Goal: Task Accomplishment & Management: Manage account settings

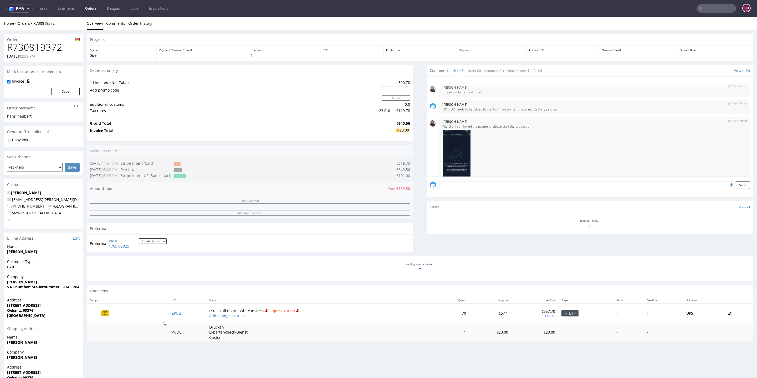
scroll to position [23, 0]
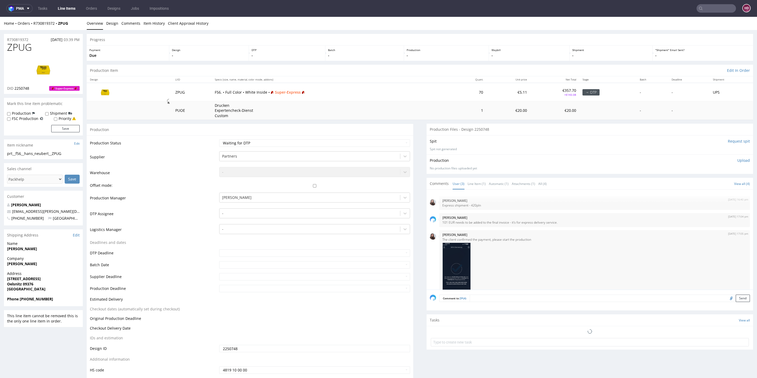
scroll to position [23, 0]
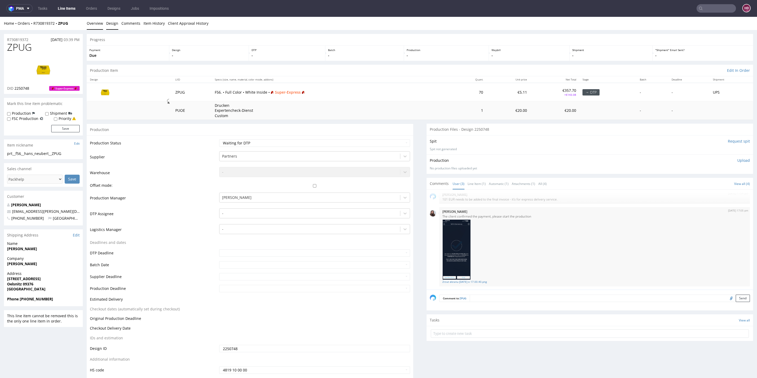
click at [110, 23] on link "Design" at bounding box center [112, 23] width 12 height 13
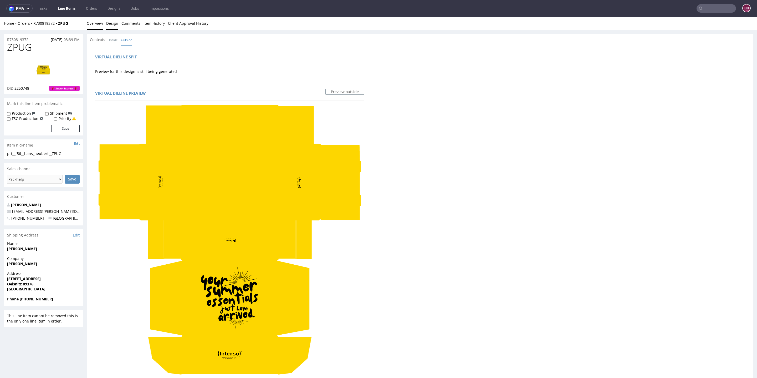
click at [97, 23] on link "Overview" at bounding box center [95, 23] width 16 height 13
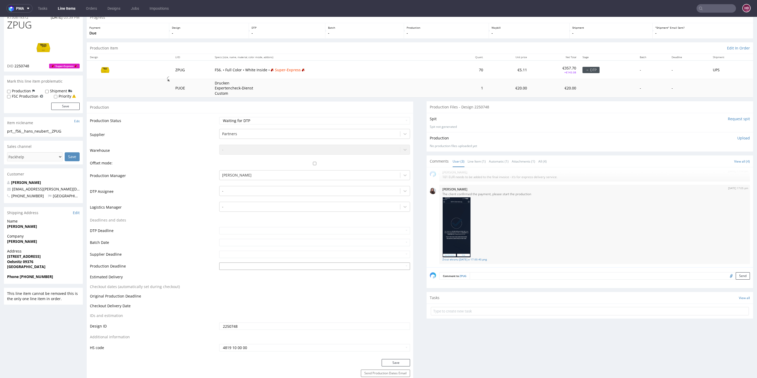
scroll to position [45, 0]
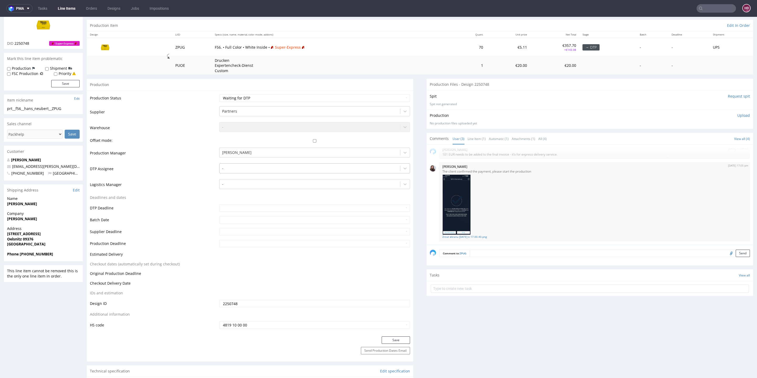
click at [230, 165] on div at bounding box center [309, 168] width 175 height 6
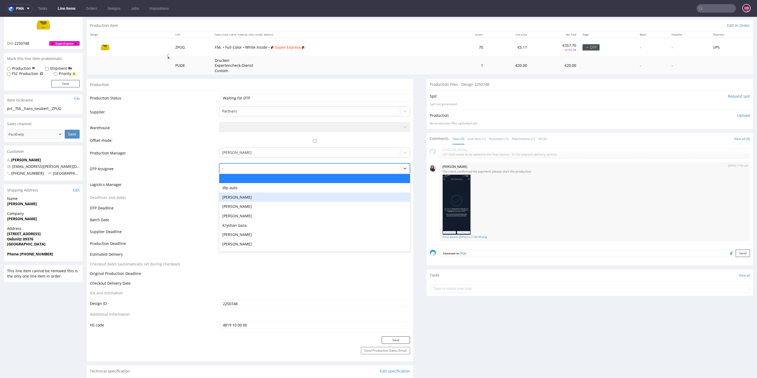
click at [233, 198] on div "[PERSON_NAME]" at bounding box center [314, 197] width 191 height 9
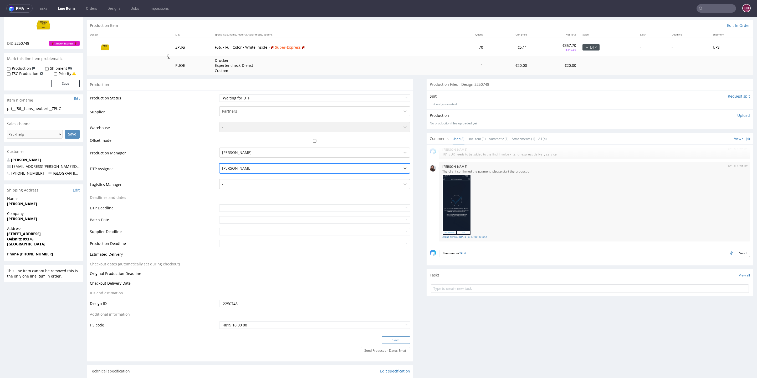
click at [396, 339] on button "Save" at bounding box center [396, 339] width 28 height 7
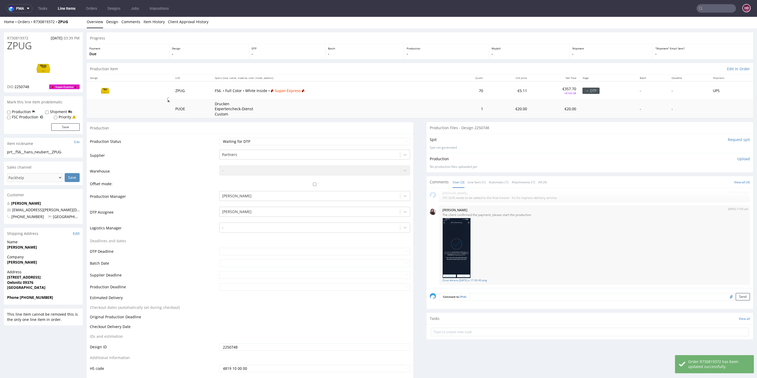
scroll to position [3, 0]
click at [111, 20] on link "Design" at bounding box center [112, 19] width 12 height 13
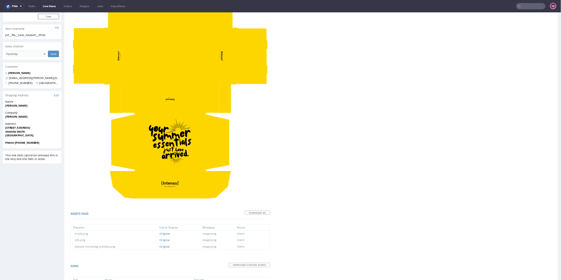
scroll to position [0, 0]
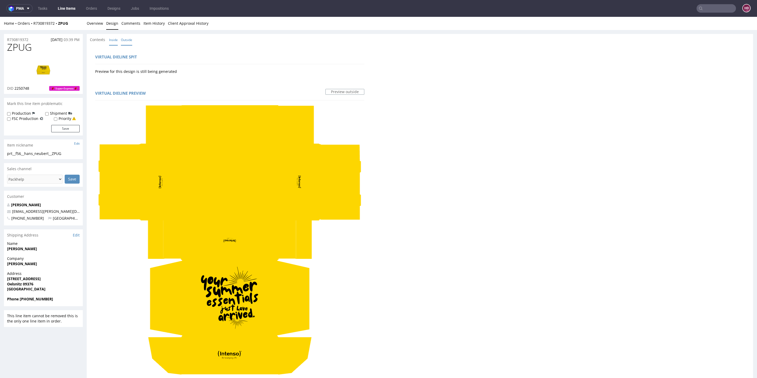
click at [113, 40] on link "Inside" at bounding box center [113, 39] width 9 height 11
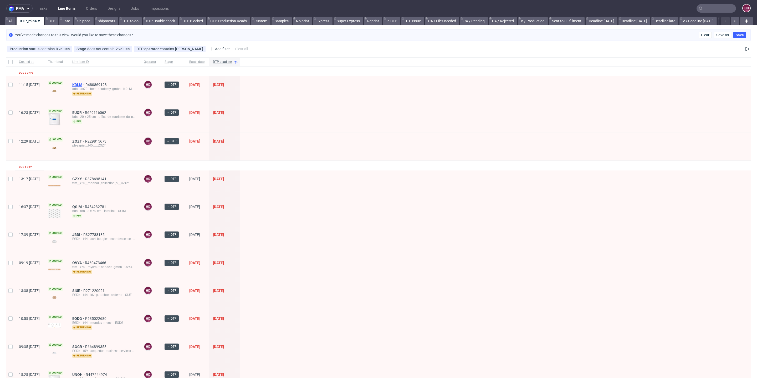
click at [85, 83] on span "KDLM" at bounding box center [78, 85] width 13 height 4
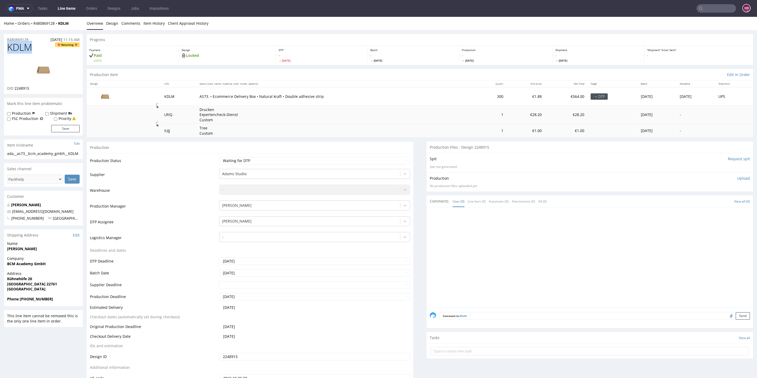
drag, startPoint x: 35, startPoint y: 48, endPoint x: 0, endPoint y: 47, distance: 35.2
copy span "KDLM"
drag, startPoint x: 32, startPoint y: 88, endPoint x: 14, endPoint y: 87, distance: 17.9
click at [14, 87] on div "DID 2248915" at bounding box center [43, 88] width 73 height 5
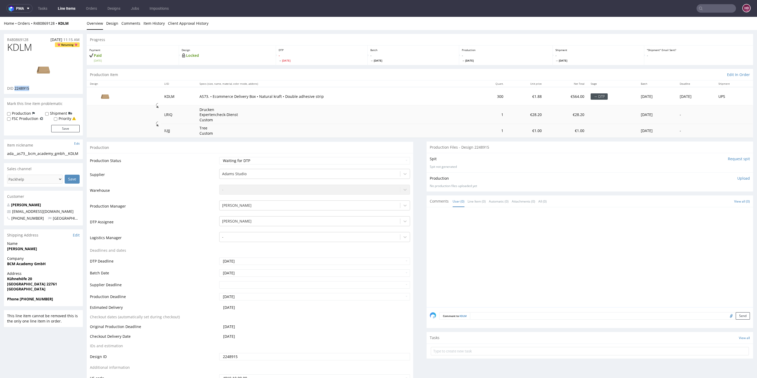
copy span "2248915"
click at [109, 24] on link "Design" at bounding box center [112, 23] width 12 height 13
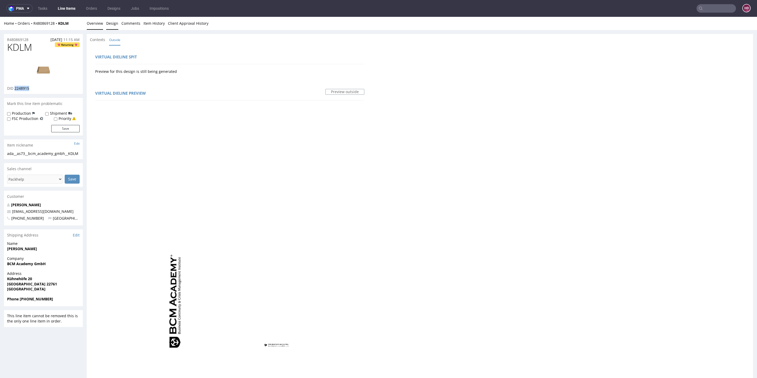
click at [94, 22] on link "Overview" at bounding box center [95, 23] width 16 height 13
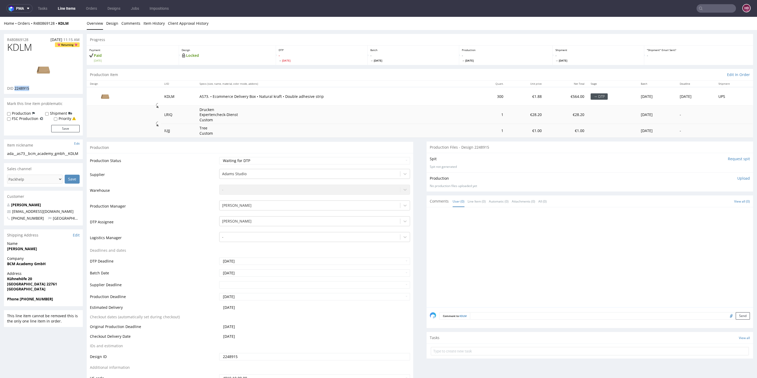
click at [38, 72] on img at bounding box center [43, 70] width 42 height 24
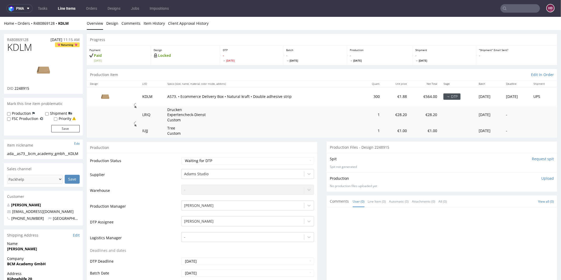
click at [30, 156] on div "ada__as73__bcm_academy_gmbh__KDLM" at bounding box center [43, 153] width 73 height 5
drag, startPoint x: 20, startPoint y: 159, endPoint x: 0, endPoint y: 154, distance: 20.3
copy div "ada__as73__bcm_academy_gmbh__KDLM"
drag, startPoint x: 4, startPoint y: 36, endPoint x: 0, endPoint y: 34, distance: 4.4
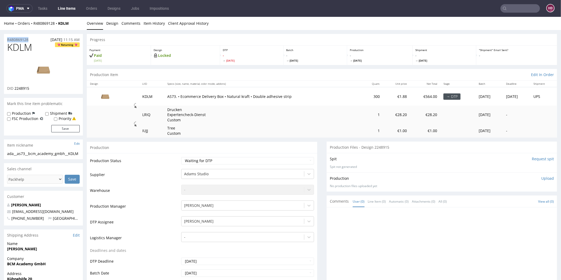
copy p "R480869128"
drag, startPoint x: 35, startPoint y: 89, endPoint x: 14, endPoint y: 88, distance: 20.3
click at [14, 88] on div "DID 2248915" at bounding box center [43, 87] width 73 height 5
copy span "2248915"
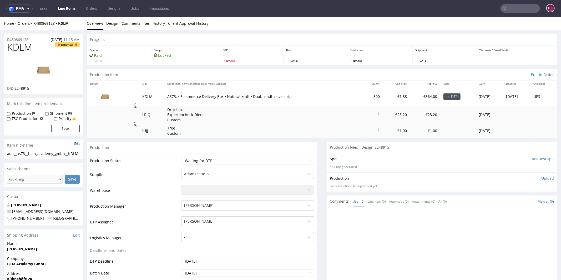
click at [541, 175] on p "Upload" at bounding box center [547, 177] width 13 height 5
click at [508, 200] on div "Add files" at bounding box center [516, 202] width 26 height 8
type input "C:\fakepath\ada__as73__bcm_academy_gmbh__KDLM__d2248915__oR480869128__outside.p…"
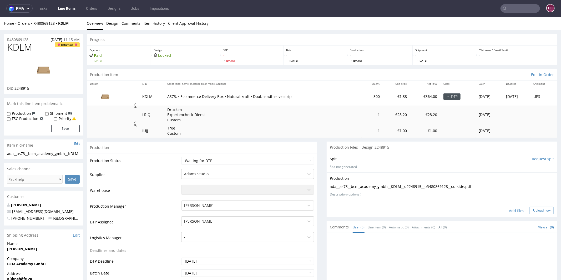
click at [530, 209] on button "Upload now" at bounding box center [542, 209] width 24 height 7
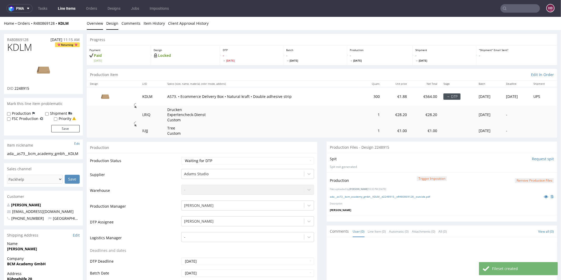
click at [115, 21] on link "Design" at bounding box center [112, 23] width 12 height 13
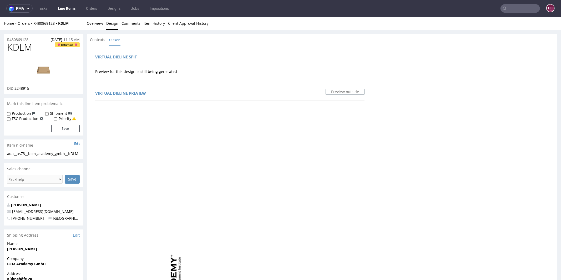
click at [47, 66] on img at bounding box center [43, 70] width 42 height 24
click at [72, 10] on link "Line Items" at bounding box center [67, 8] width 24 height 8
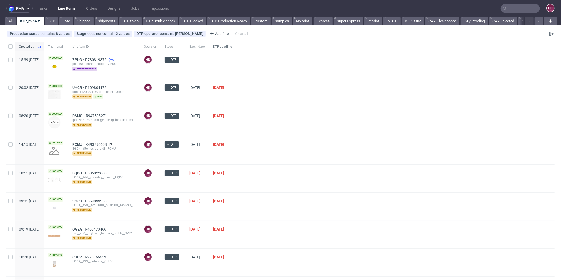
click at [232, 45] on span "DTP deadline" at bounding box center [222, 46] width 19 height 4
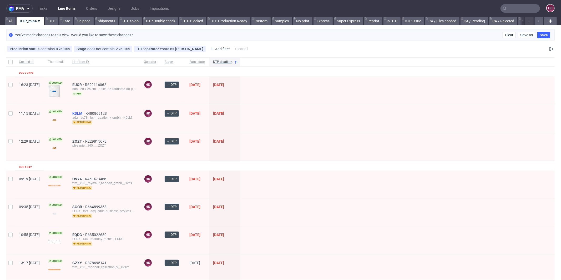
click at [85, 113] on span "KDLM" at bounding box center [78, 113] width 13 height 4
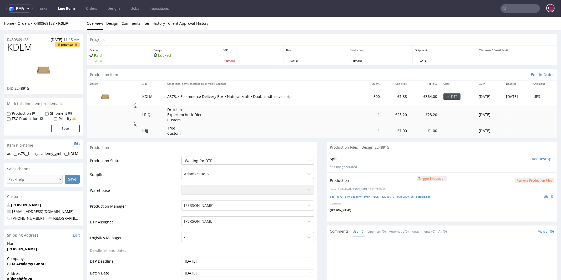
click at [258, 158] on select "Waiting for Artwork Waiting for Diecut Waiting for Mockup Waiting for DTP Waiti…" at bounding box center [247, 160] width 133 height 7
click at [181, 157] on select "Waiting for Artwork Waiting for Diecut Waiting for Mockup Waiting for DTP Waiti…" at bounding box center [247, 160] width 133 height 7
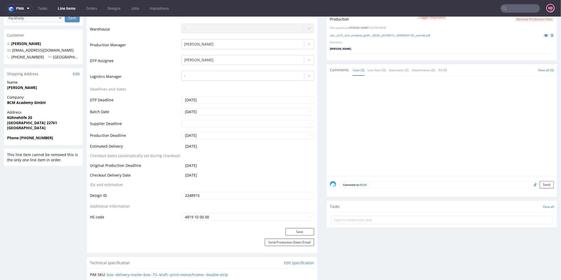
scroll to position [154, 0]
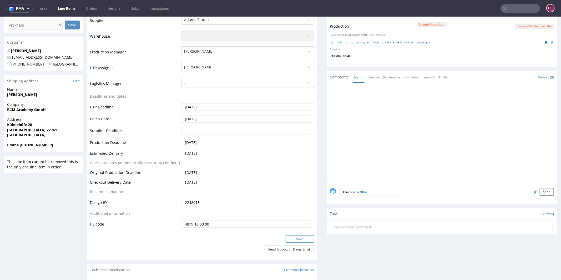
click at [299, 240] on button "Save" at bounding box center [300, 238] width 28 height 7
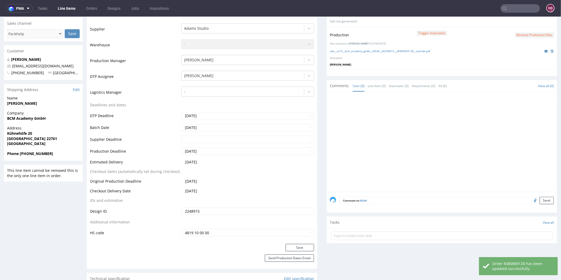
scroll to position [31, 0]
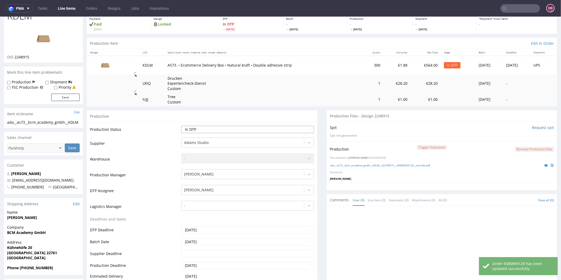
click at [205, 129] on select "Waiting for Artwork Waiting for Diecut Waiting for Mockup Waiting for DTP Waiti…" at bounding box center [247, 128] width 133 height 7
select select "dtp_production_ready"
click at [181, 125] on select "Waiting for Artwork Waiting for Diecut Waiting for Mockup Waiting for DTP Waiti…" at bounding box center [247, 128] width 133 height 7
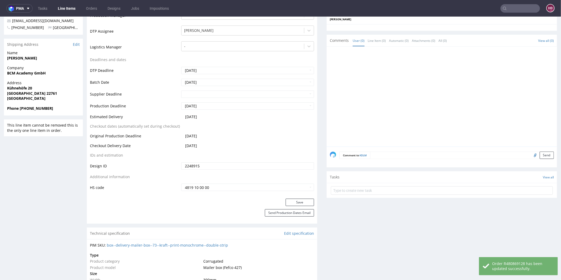
scroll to position [189, 0]
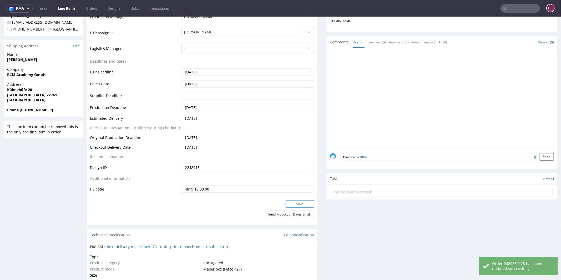
click at [295, 200] on button "Save" at bounding box center [300, 203] width 28 height 7
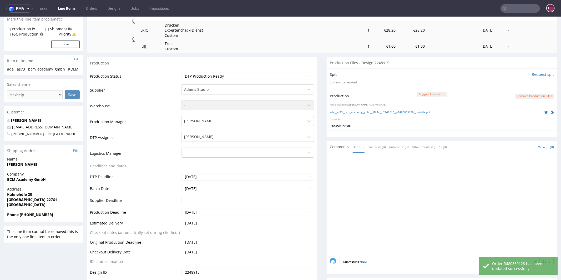
scroll to position [51, 0]
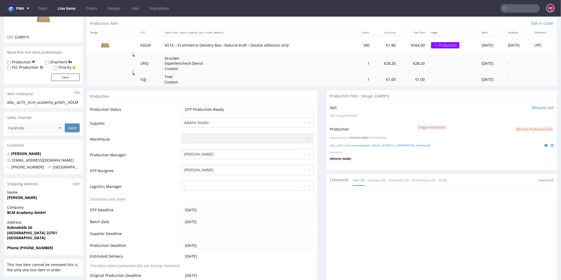
click at [68, 8] on link "Line Items" at bounding box center [67, 8] width 24 height 8
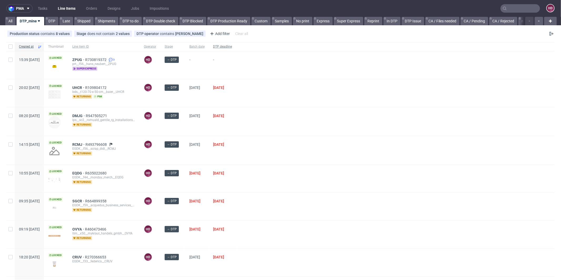
click at [232, 46] on span "DTP deadline" at bounding box center [222, 46] width 19 height 4
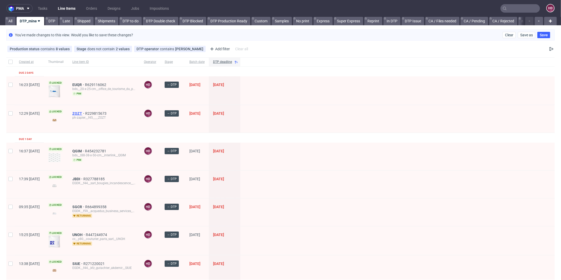
click at [85, 111] on span "ZOZT" at bounding box center [78, 113] width 13 height 4
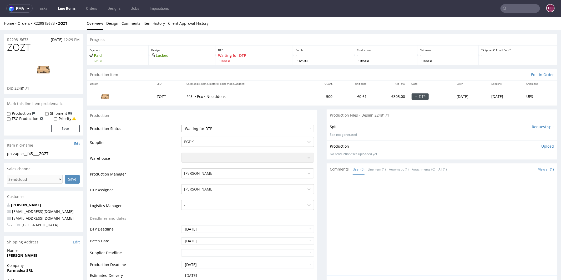
click at [201, 130] on select "Waiting for Artwork Waiting for Diecut Waiting for Mockup Waiting for DTP Waiti…" at bounding box center [247, 128] width 133 height 7
select select "dtp_in_process"
click at [181, 125] on select "Waiting for Artwork Waiting for Diecut Waiting for Mockup Waiting for DTP Waiti…" at bounding box center [247, 128] width 133 height 7
drag, startPoint x: 30, startPoint y: 47, endPoint x: 0, endPoint y: 48, distance: 30.0
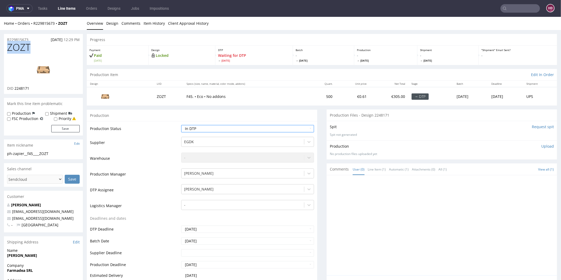
copy span "ZOZT"
drag, startPoint x: 36, startPoint y: 88, endPoint x: 14, endPoint y: 87, distance: 22.1
click at [14, 87] on div "DID 2248171" at bounding box center [43, 87] width 73 height 5
copy span "2248171"
click at [114, 25] on link "Design" at bounding box center [112, 23] width 12 height 13
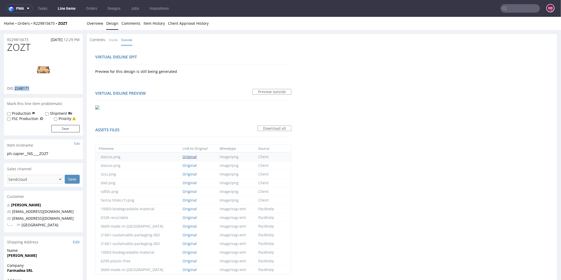
click at [190, 155] on link "Original" at bounding box center [190, 156] width 14 height 5
click at [186, 156] on link "Original" at bounding box center [190, 156] width 14 height 5
click at [53, 75] on img at bounding box center [43, 70] width 42 height 24
click at [97, 24] on link "Overview" at bounding box center [95, 23] width 16 height 13
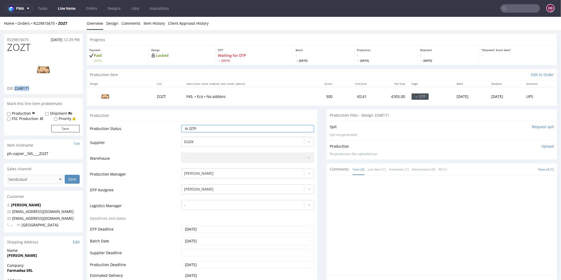
click at [35, 44] on h1 "ZOZT" at bounding box center [43, 47] width 73 height 11
drag, startPoint x: 33, startPoint y: 47, endPoint x: 0, endPoint y: 48, distance: 32.9
copy span "ZOZT"
click at [57, 152] on div "ph-zapier__f45____ZOZT" at bounding box center [43, 153] width 73 height 5
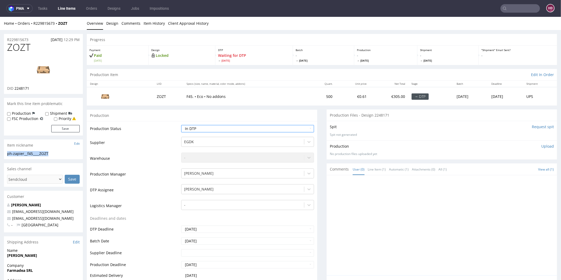
drag, startPoint x: 56, startPoint y: 153, endPoint x: 6, endPoint y: 153, distance: 50.2
click at [6, 153] on div "ph-zapier__f45____ZOZT ph-zapier__f45 ____ZOZT Update" at bounding box center [43, 155] width 79 height 8
copy div "ph-zapier__f45____ZOZT"
drag, startPoint x: 24, startPoint y: 39, endPoint x: 0, endPoint y: 39, distance: 23.7
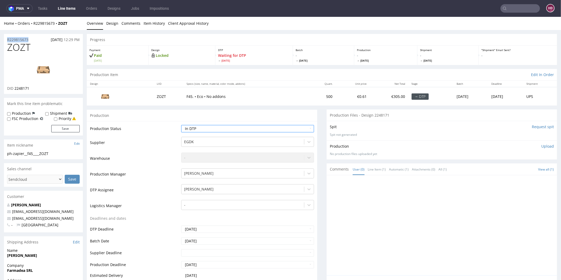
copy p "R229815673"
click at [33, 87] on div "DID 2248171" at bounding box center [43, 87] width 73 height 5
drag, startPoint x: 33, startPoint y: 87, endPoint x: 14, endPoint y: 87, distance: 18.9
click at [14, 87] on div "DID 2248171" at bounding box center [43, 87] width 73 height 5
click at [109, 24] on link "Design" at bounding box center [112, 23] width 12 height 13
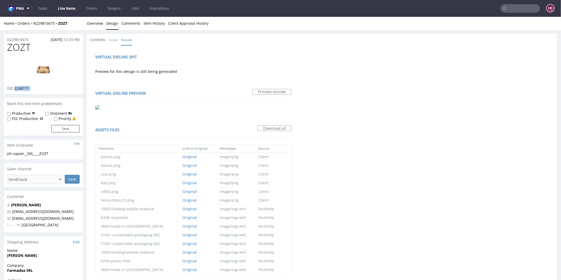
click at [47, 72] on img at bounding box center [43, 70] width 42 height 24
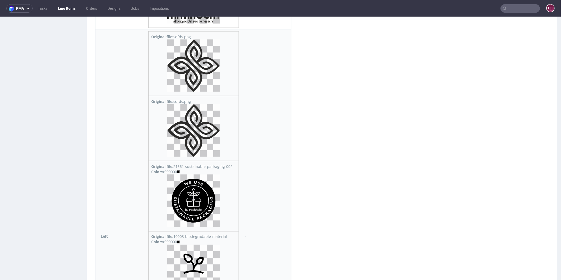
scroll to position [622, 0]
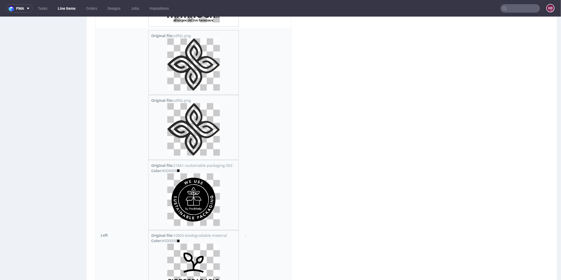
click at [203, 188] on img at bounding box center [193, 199] width 53 height 53
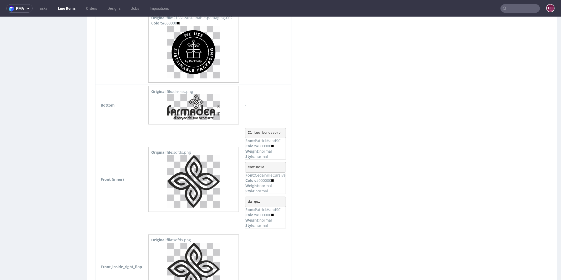
scroll to position [1566, 0]
drag, startPoint x: 247, startPoint y: 124, endPoint x: 285, endPoint y: 124, distance: 37.9
click at [285, 126] on td "Il tuo benessere Font: PatrickHandSC Color: #000000 Weight: normal Style: norma…" at bounding box center [266, 179] width 49 height 107
drag, startPoint x: 266, startPoint y: 159, endPoint x: 232, endPoint y: 159, distance: 33.9
click at [232, 159] on tr "Front (inner) Original file: sdfds.png Il tuo benessere Font: PatrickHandSC Col…" at bounding box center [193, 179] width 196 height 107
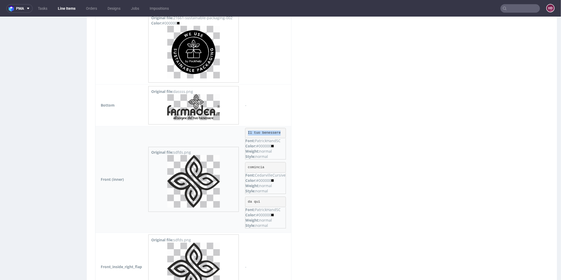
drag, startPoint x: 276, startPoint y: 151, endPoint x: 274, endPoint y: 155, distance: 4.8
click at [276, 151] on td "Il tuo benessere Font: PatrickHandSC Color: #000000 Weight: normal Style: norma…" at bounding box center [266, 179] width 49 height 107
drag, startPoint x: 270, startPoint y: 160, endPoint x: 242, endPoint y: 160, distance: 27.6
click at [242, 160] on td "Il tuo benessere Font: PatrickHandSC Color: #000000 Weight: normal Style: norma…" at bounding box center [266, 179] width 49 height 107
drag, startPoint x: 263, startPoint y: 192, endPoint x: 238, endPoint y: 193, distance: 24.7
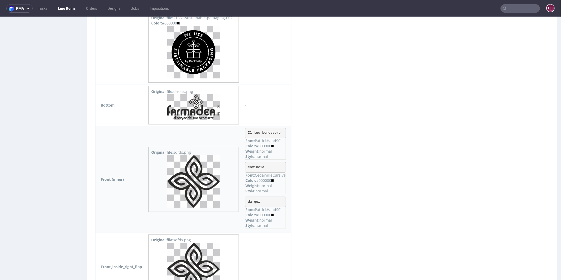
click at [238, 193] on tr "Front (inner) Original file: sdfds.png Il tuo benessere Font: PatrickHandSC Col…" at bounding box center [193, 179] width 196 height 107
click at [268, 196] on pre "da qui" at bounding box center [265, 201] width 41 height 11
drag, startPoint x: 268, startPoint y: 192, endPoint x: 253, endPoint y: 189, distance: 15.1
click at [253, 196] on pre "da qui" at bounding box center [265, 201] width 41 height 11
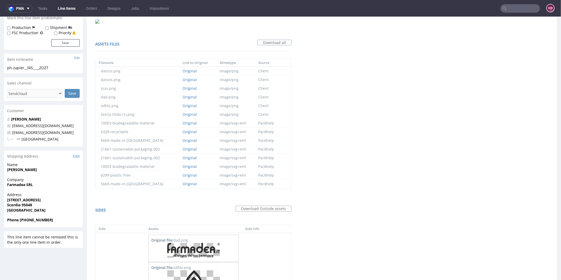
scroll to position [0, 0]
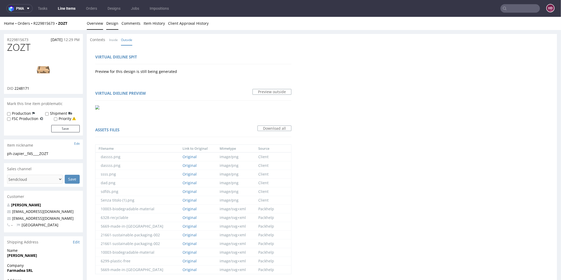
click at [94, 24] on link "Overview" at bounding box center [95, 23] width 16 height 13
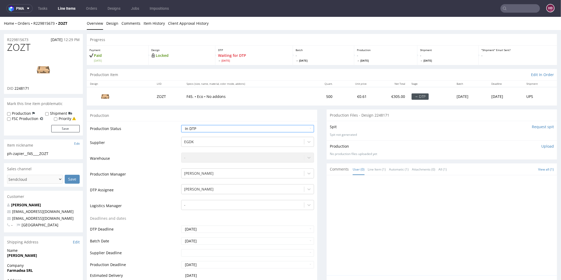
click at [541, 144] on p "Upload" at bounding box center [547, 145] width 13 height 5
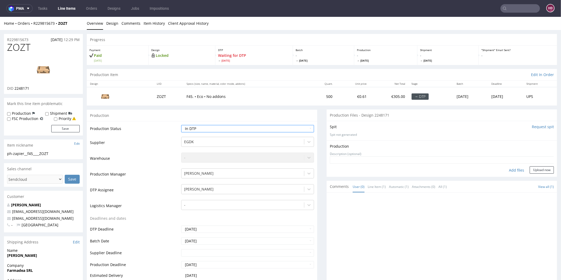
click at [507, 170] on div "Add files" at bounding box center [516, 170] width 26 height 8
type input "C:\fakepath\ph-zapier__f45____ZOZT__d2248171__oR229815673.pdf"
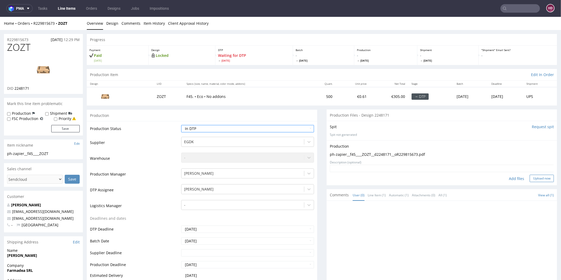
click at [530, 179] on button "Upload now" at bounding box center [542, 177] width 24 height 7
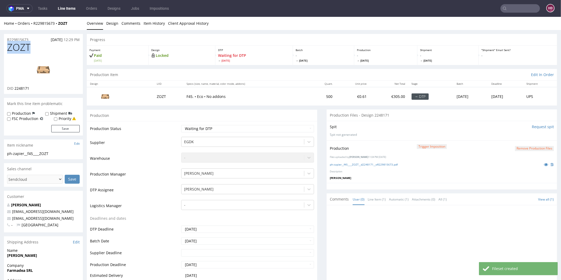
drag, startPoint x: 30, startPoint y: 50, endPoint x: 0, endPoint y: 49, distance: 29.8
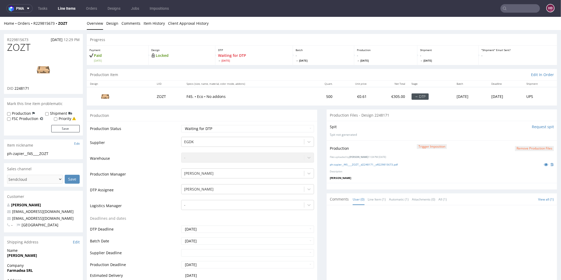
click at [512, 177] on p "[PERSON_NAME]" at bounding box center [442, 178] width 224 height 4
click at [253, 131] on td "Waiting for Artwork Waiting for Diecut Waiting for Mockup Waiting for DTP Waiti…" at bounding box center [247, 130] width 134 height 12
click at [252, 129] on select "Waiting for Artwork Waiting for Diecut Waiting for Mockup Waiting for DTP Waiti…" at bounding box center [247, 128] width 133 height 7
click at [181, 125] on select "Waiting for Artwork Waiting for Diecut Waiting for Mockup Waiting for DTP Waiti…" at bounding box center [247, 128] width 133 height 7
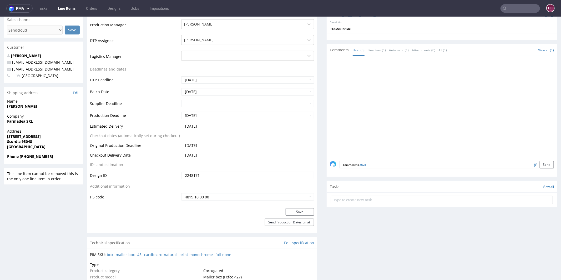
click at [290, 203] on div "Production Status Waiting for Artwork Waiting for Diecut Waiting for Mockup Wai…" at bounding box center [202, 90] width 230 height 236
click at [290, 210] on button "Save" at bounding box center [300, 211] width 28 height 7
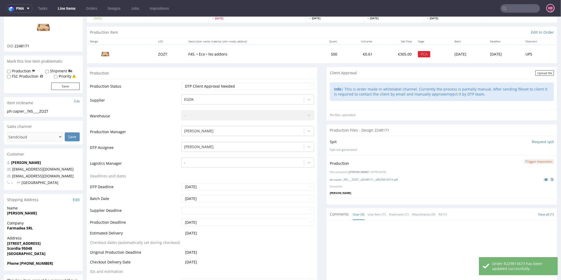
scroll to position [43, 0]
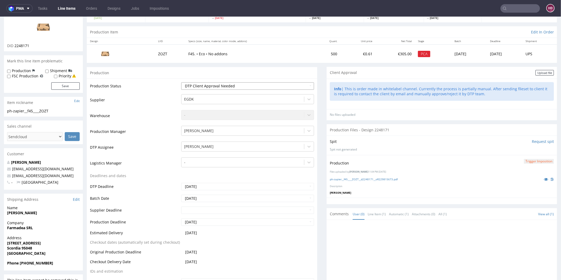
click at [267, 88] on select "Waiting for Artwork Waiting for Diecut Waiting for Mockup Waiting for DTP Waiti…" at bounding box center [247, 85] width 133 height 7
select select "dtp_production_ready"
click at [181, 82] on select "Waiting for Artwork Waiting for Diecut Waiting for Mockup Waiting for DTP Waiti…" at bounding box center [247, 85] width 133 height 7
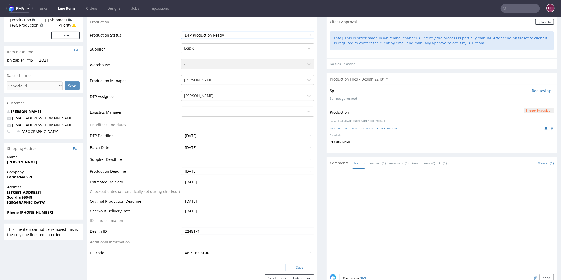
click at [294, 266] on button "Save" at bounding box center [300, 267] width 28 height 7
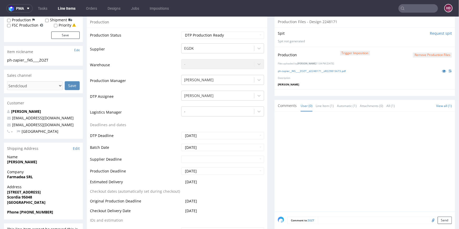
scroll to position [0, 0]
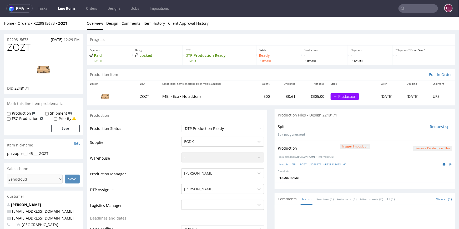
click at [423, 148] on button "Remove production files" at bounding box center [432, 148] width 39 height 5
click at [418, 137] on link "Yes" at bounding box center [416, 136] width 15 height 8
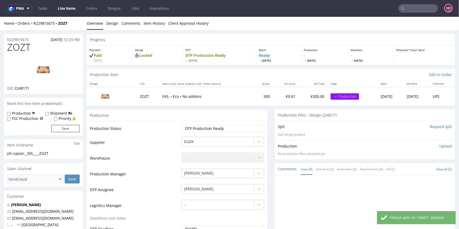
click at [439, 146] on p "Upload" at bounding box center [445, 145] width 13 height 5
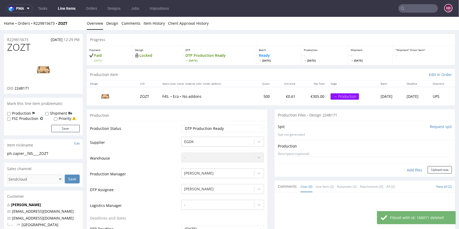
click at [412, 168] on div "Add files" at bounding box center [414, 170] width 26 height 8
type input "C:\fakepath\ph-zapier__f45____ZOZT__d2248171__oR229815673.pdf"
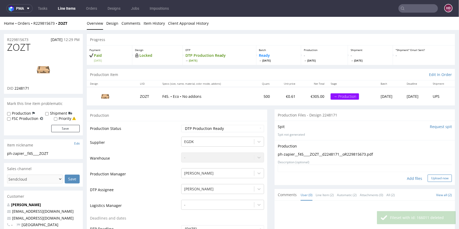
click at [428, 176] on button "Upload now" at bounding box center [440, 177] width 24 height 7
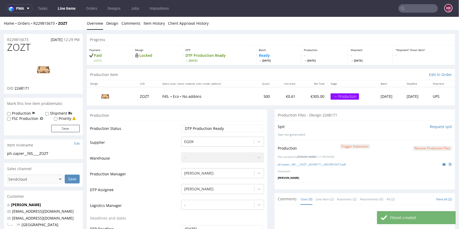
click at [68, 9] on link "Line Items" at bounding box center [67, 8] width 24 height 8
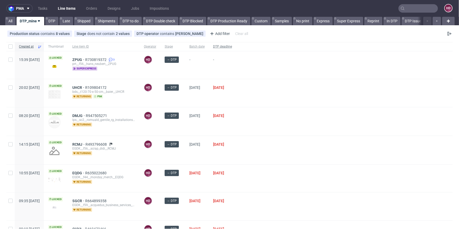
click at [231, 47] on div "DTP deadline" at bounding box center [222, 46] width 27 height 9
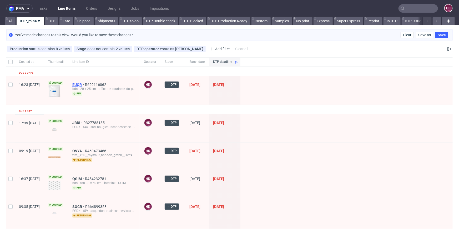
click at [85, 85] on span "EUQR" at bounding box center [78, 85] width 13 height 4
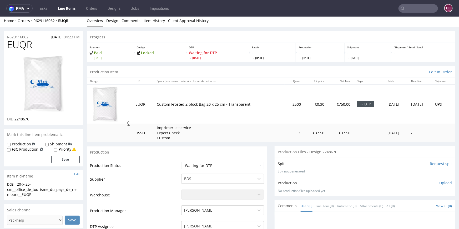
scroll to position [79, 0]
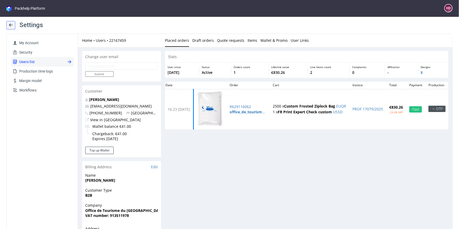
click at [13, 23] on button at bounding box center [10, 25] width 9 height 8
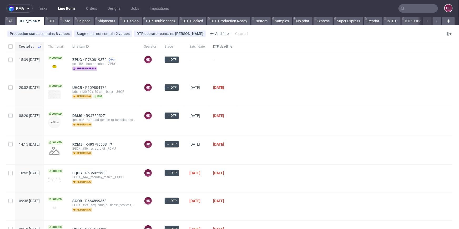
click at [232, 47] on span "DTP deadline" at bounding box center [222, 46] width 19 height 4
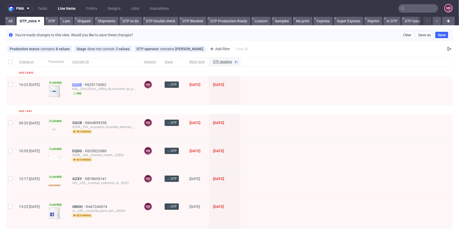
click at [85, 83] on span "EUQR" at bounding box center [78, 85] width 13 height 4
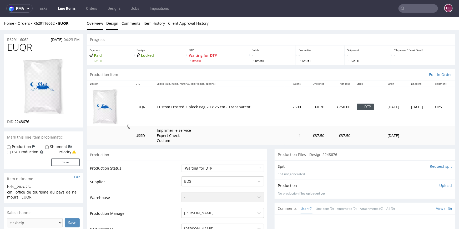
click at [112, 25] on link "Design" at bounding box center [112, 23] width 12 height 13
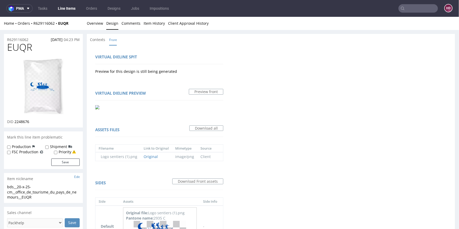
click at [34, 48] on h1 "EUQR" at bounding box center [43, 47] width 73 height 11
drag, startPoint x: 22, startPoint y: 49, endPoint x: 0, endPoint y: 42, distance: 22.5
click at [0, 42] on div "R629116062 12.08.2025 04:23 PM EUQR DID 2248676 Mark this line item problematic…" at bounding box center [229, 202] width 459 height 345
drag, startPoint x: 32, startPoint y: 121, endPoint x: 15, endPoint y: 122, distance: 17.1
click at [15, 122] on div "DID 2248676" at bounding box center [43, 121] width 73 height 5
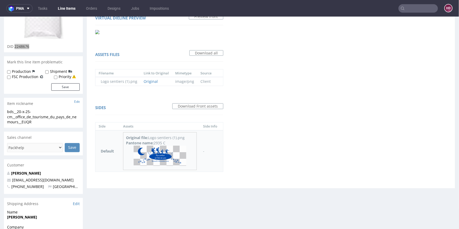
scroll to position [76, 0]
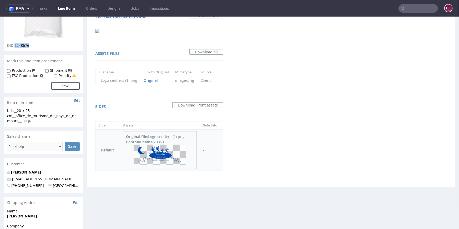
click at [157, 155] on img at bounding box center [160, 154] width 53 height 20
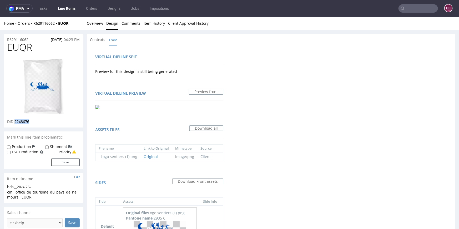
click at [55, 95] on img at bounding box center [43, 86] width 42 height 57
click at [0, 17] on html "Production Shipped DTP Orders Offers Shipments Designs Promotions Users Jobs Ad…" at bounding box center [229, 197] width 459 height 360
click at [41, 206] on div "R629116062 12.08.2025 04:23 PM EUQR DID 2248676 Mark this line item problematic…" at bounding box center [43, 202] width 79 height 337
drag, startPoint x: 33, startPoint y: 197, endPoint x: 0, endPoint y: 182, distance: 36.4
click at [0, 182] on div "R629116062 12.08.2025 04:23 PM EUQR DID 2248676 Mark this line item problematic…" at bounding box center [229, 202] width 459 height 345
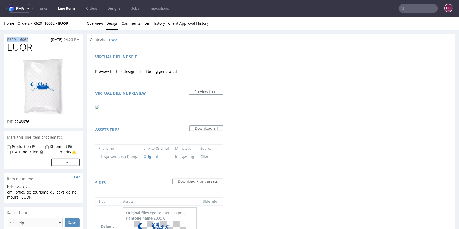
drag, startPoint x: 31, startPoint y: 39, endPoint x: 0, endPoint y: 39, distance: 30.5
click at [0, 39] on div "R629116062 12.08.2025 04:23 PM EUQR DID 2248676 Mark this line item problematic…" at bounding box center [229, 202] width 459 height 345
click at [38, 122] on div "DID 2248676" at bounding box center [43, 121] width 73 height 5
drag, startPoint x: 32, startPoint y: 122, endPoint x: 17, endPoint y: 122, distance: 15.5
click at [17, 122] on div "DID 2248676" at bounding box center [43, 121] width 73 height 5
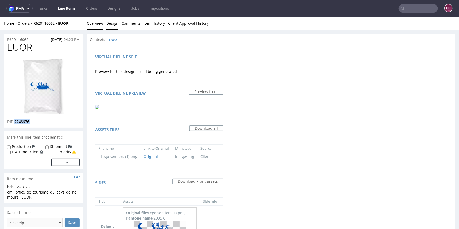
click at [94, 23] on link "Overview" at bounding box center [95, 23] width 16 height 13
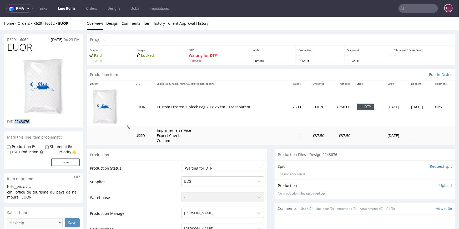
click at [439, 186] on p "Upload" at bounding box center [445, 185] width 13 height 5
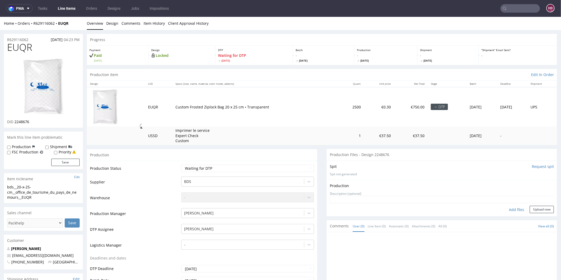
click at [505, 210] on div "Add files" at bounding box center [516, 209] width 26 height 8
type input "C:\fakepath\ bds__20-x-25-cm__office_de_tourisme_du_pays_de_nemours__EUQR__d224…"
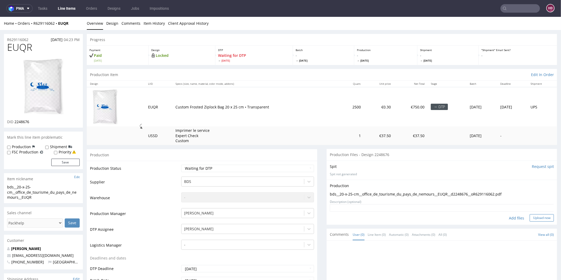
click at [530, 215] on button "Upload now" at bounding box center [542, 217] width 24 height 7
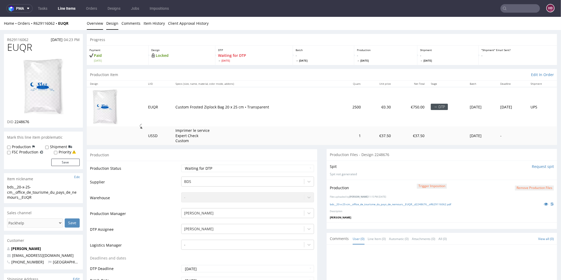
click at [115, 23] on link "Design" at bounding box center [112, 23] width 12 height 13
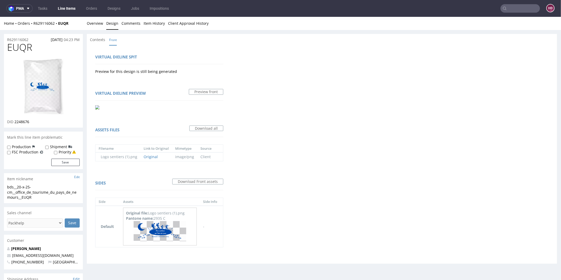
click at [147, 151] on th "Link to Original" at bounding box center [156, 148] width 32 height 8
click at [147, 155] on link "Original" at bounding box center [151, 156] width 14 height 5
click at [96, 18] on link "Overview" at bounding box center [95, 23] width 16 height 13
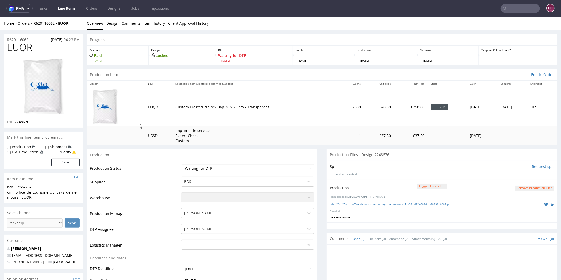
click at [237, 168] on select "Waiting for Artwork Waiting for Diecut Waiting for Mockup Waiting for DTP Waiti…" at bounding box center [247, 167] width 133 height 7
click at [181, 164] on select "Waiting for Artwork Waiting for Diecut Waiting for Mockup Waiting for DTP Waiti…" at bounding box center [247, 167] width 133 height 7
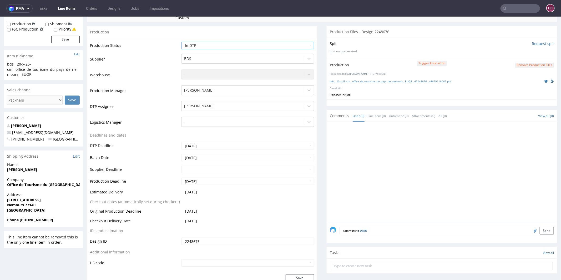
scroll to position [181, 0]
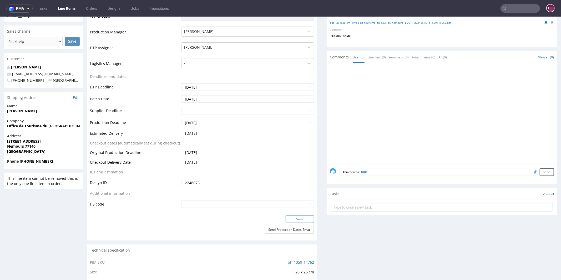
click at [295, 218] on button "Save" at bounding box center [300, 218] width 28 height 7
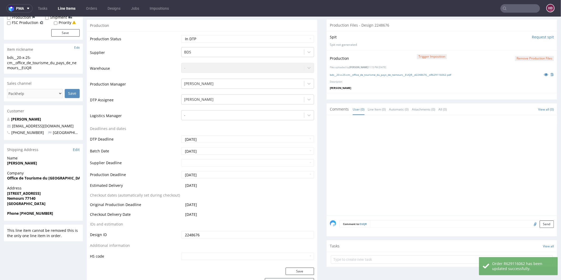
scroll to position [30, 0]
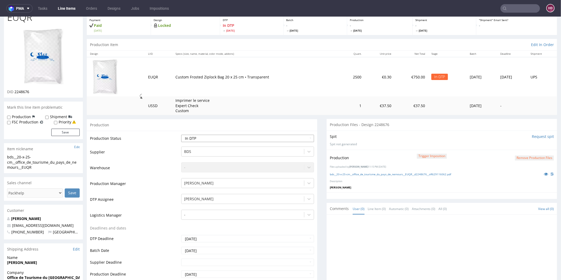
click at [253, 138] on select "Waiting for Artwork Waiting for Diecut Waiting for Mockup Waiting for DTP Waiti…" at bounding box center [247, 137] width 133 height 7
click at [250, 136] on select "Waiting for Artwork Waiting for Diecut Waiting for Mockup Waiting for DTP Waiti…" at bounding box center [247, 137] width 133 height 7
select select "dtp_ca_needed"
click at [181, 134] on select "Waiting for Artwork Waiting for Diecut Waiting for Mockup Waiting for DTP Waiti…" at bounding box center [247, 137] width 133 height 7
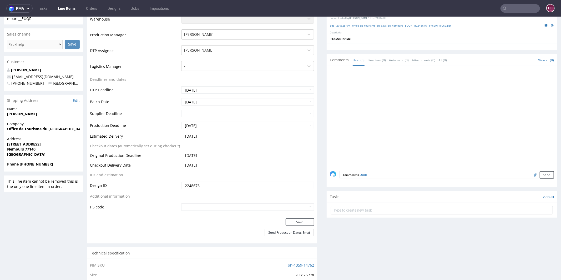
scroll to position [185, 0]
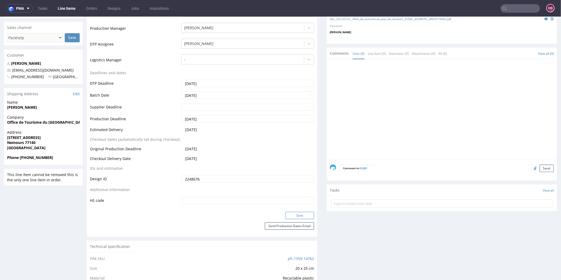
click at [302, 215] on button "Save" at bounding box center [300, 214] width 28 height 7
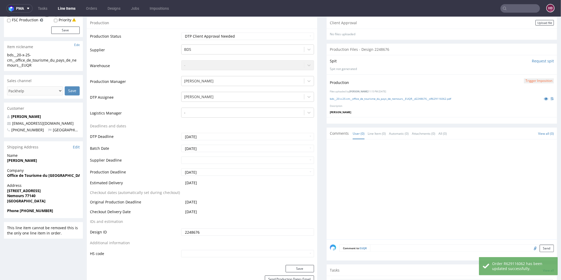
scroll to position [119, 0]
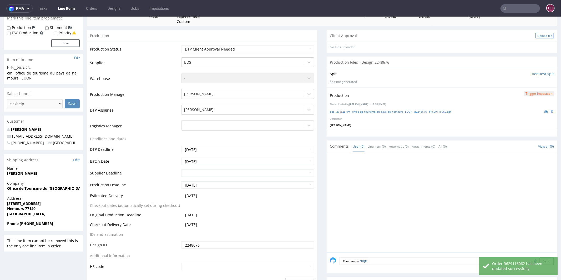
click at [535, 36] on div "Upload file" at bounding box center [544, 36] width 18 height 6
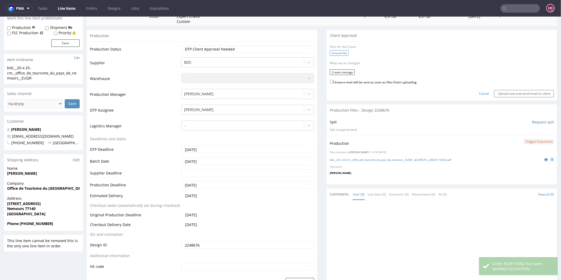
click at [338, 53] on label "Choose file" at bounding box center [339, 53] width 19 height 6
click at [0, 17] on input "Choose file" at bounding box center [0, 17] width 0 height 0
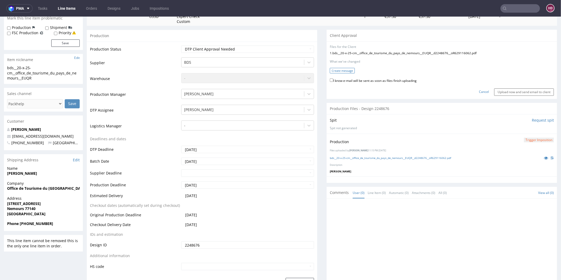
click at [345, 70] on button "Create message" at bounding box center [342, 71] width 25 height 6
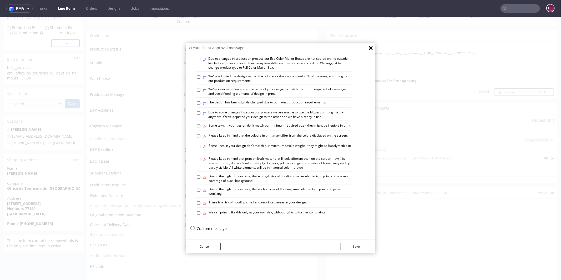
scroll to position [270, 0]
click at [197, 204] on input "⚠ There is a risk of flooding small and unprinted areas in your design." at bounding box center [198, 202] width 3 height 3
checkbox input "true"
click at [197, 148] on input "⚠ Some lines in your design don’t match our minimum stroke weight - they might …" at bounding box center [198, 145] width 3 height 3
checkbox input "true"
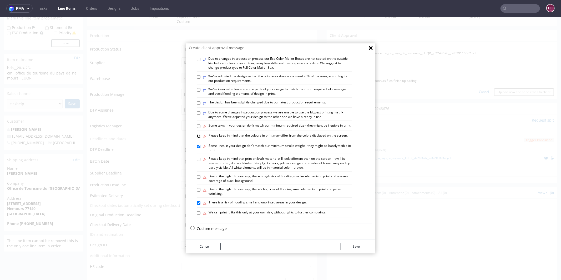
click at [197, 134] on input "⚠ Please keep in mind that the colours in print may differ from the colors disp…" at bounding box center [198, 135] width 3 height 3
checkbox input "true"
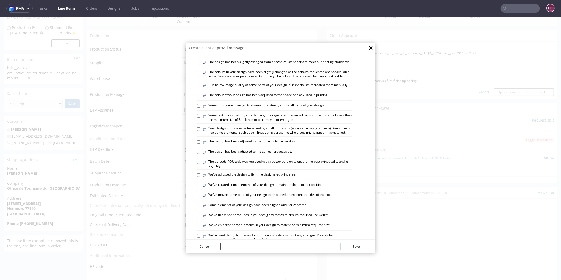
scroll to position [0, 0]
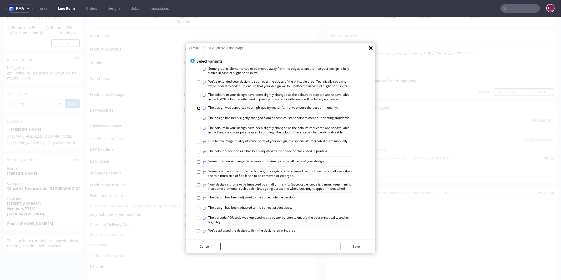
click at [197, 110] on input "⥂ The design was converted to a high-quality vector format to ensure the best p…" at bounding box center [198, 107] width 3 height 3
checkbox input "true"
click at [352, 247] on button "Save" at bounding box center [357, 245] width 32 height 7
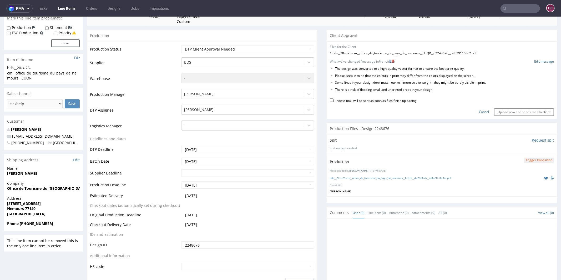
click at [330, 99] on label "I know e-mail will be sent as soon as files finish uploading" at bounding box center [373, 100] width 87 height 6
click at [330, 99] on input "I know e-mail will be sent as soon as files finish uploading" at bounding box center [331, 99] width 3 height 3
checkbox input "true"
click at [495, 109] on input "Upload now and send email to client" at bounding box center [524, 111] width 60 height 7
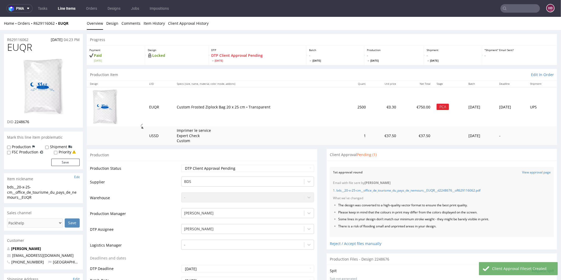
click at [44, 196] on div "bds__20-x-25-cm__office_de_tourisme_du_pays_de_nemours__EUQR" at bounding box center [43, 192] width 73 height 16
drag, startPoint x: 20, startPoint y: 48, endPoint x: 7, endPoint y: 48, distance: 12.4
click at [7, 48] on h1 "EUQR" at bounding box center [43, 47] width 73 height 11
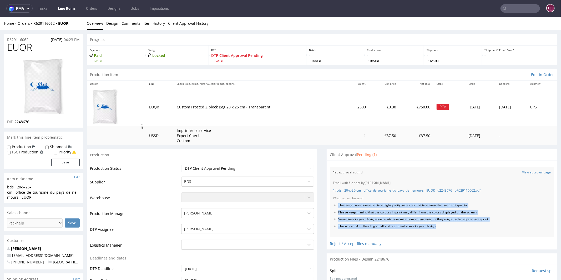
drag, startPoint x: 328, startPoint y: 203, endPoint x: 460, endPoint y: 235, distance: 135.4
click at [460, 235] on div "Email with file sent by Hapka Dominika 1. bds__20-x-25-cm__office_de_tourisme_d…" at bounding box center [442, 206] width 224 height 59
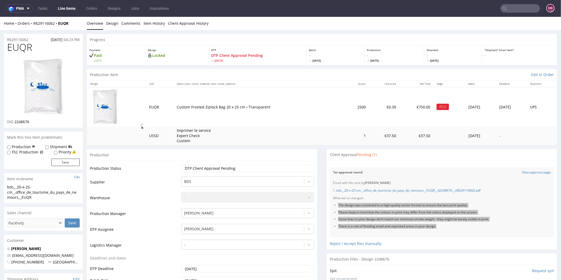
click at [66, 8] on link "Line Items" at bounding box center [67, 8] width 24 height 8
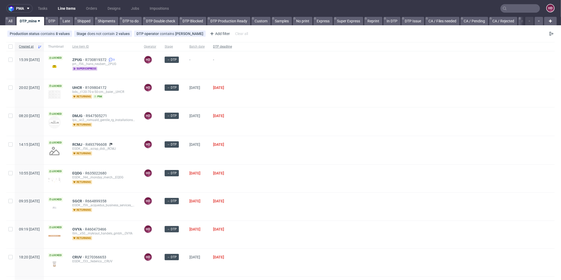
click at [232, 45] on span "DTP deadline" at bounding box center [222, 46] width 19 height 4
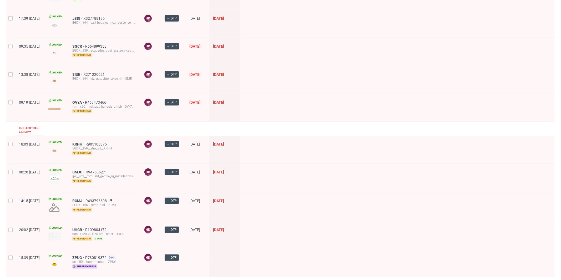
scroll to position [212, 0]
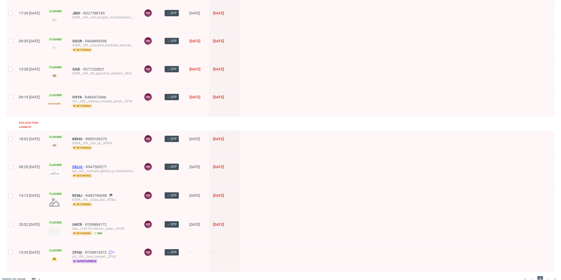
click at [86, 165] on span "DMJG" at bounding box center [78, 167] width 13 height 4
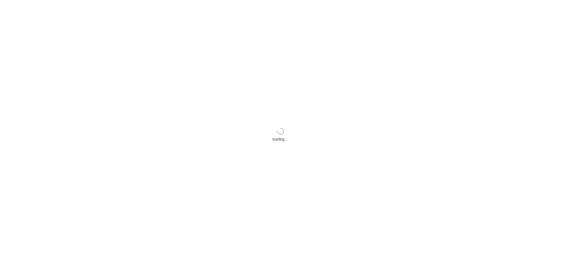
scroll to position [1, 0]
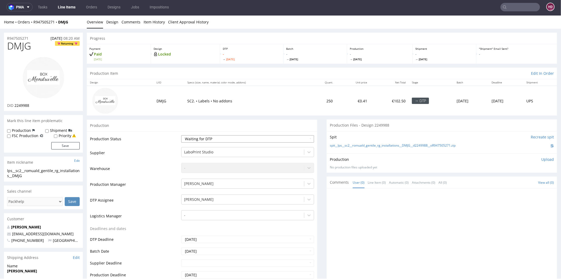
click at [184, 136] on select "Waiting for Artwork Waiting for Diecut Waiting for Mockup Waiting for DTP Waiti…" at bounding box center [247, 138] width 133 height 7
click at [181, 135] on select "Waiting for Artwork Waiting for Diecut Waiting for Mockup Waiting for DTP Waiti…" at bounding box center [247, 138] width 133 height 7
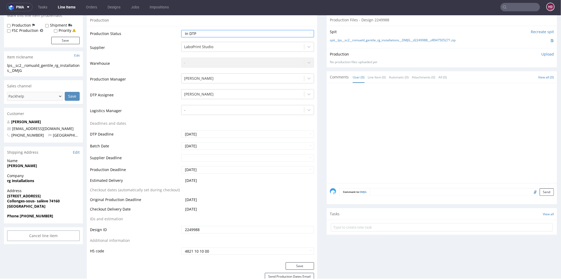
scroll to position [108, 0]
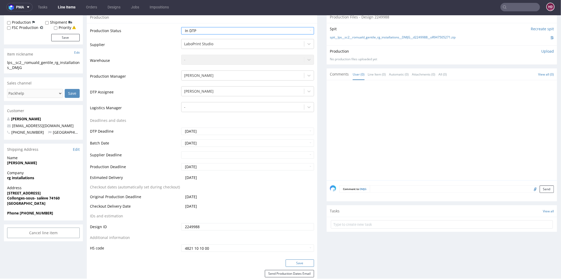
click at [301, 261] on button "Save" at bounding box center [300, 262] width 28 height 7
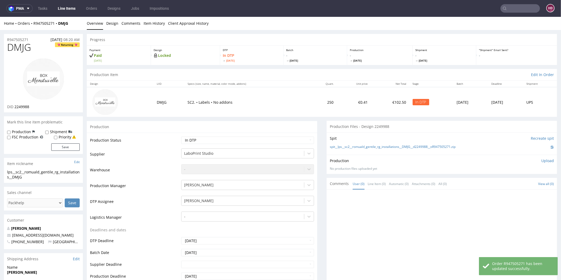
scroll to position [0, 0]
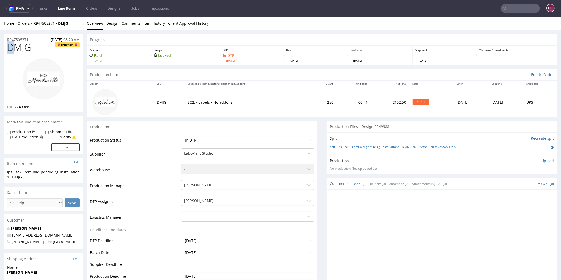
drag, startPoint x: 11, startPoint y: 45, endPoint x: 0, endPoint y: 47, distance: 10.9
drag, startPoint x: 49, startPoint y: 48, endPoint x: 0, endPoint y: 50, distance: 48.7
click at [31, 48] on span "DMJG" at bounding box center [19, 47] width 24 height 11
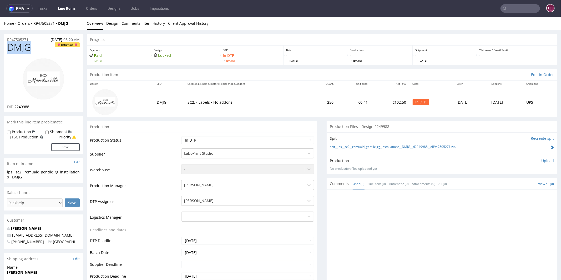
drag, startPoint x: 3, startPoint y: 48, endPoint x: 0, endPoint y: 49, distance: 2.6
drag, startPoint x: 33, startPoint y: 108, endPoint x: 14, endPoint y: 107, distance: 19.0
click at [14, 107] on div "DID 2249988" at bounding box center [43, 106] width 73 height 5
click at [226, 140] on select "Waiting for Artwork Waiting for Diecut Waiting for Mockup Waiting for DTP Waiti…" at bounding box center [247, 139] width 133 height 7
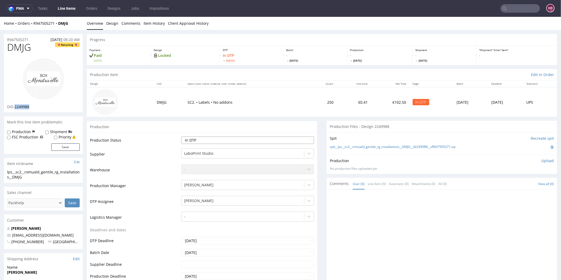
select select "dtp_production_ready"
click at [181, 136] on select "Waiting for Artwork Waiting for Diecut Waiting for Mockup Waiting for DTP Waiti…" at bounding box center [247, 139] width 133 height 7
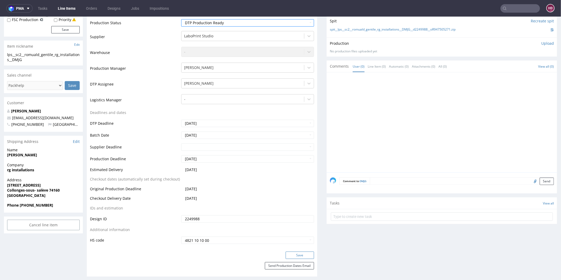
click at [295, 254] on button "Save" at bounding box center [300, 254] width 28 height 7
drag, startPoint x: 26, startPoint y: 59, endPoint x: 0, endPoint y: 55, distance: 26.1
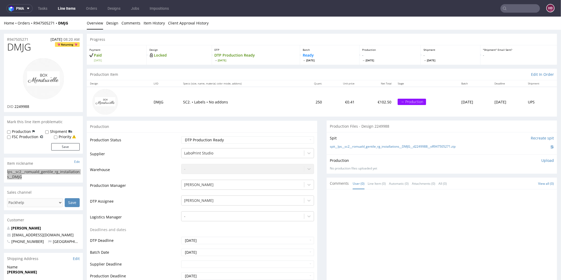
scroll to position [1, 0]
drag, startPoint x: 34, startPoint y: 48, endPoint x: 0, endPoint y: 46, distance: 34.0
drag, startPoint x: 34, startPoint y: 107, endPoint x: 14, endPoint y: 106, distance: 19.5
click at [14, 106] on div "DID 2249988" at bounding box center [43, 105] width 73 height 5
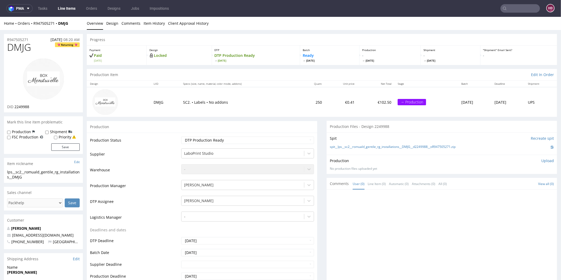
scroll to position [1, 0]
click at [105, 24] on li "Overview" at bounding box center [96, 21] width 19 height 5
click at [108, 24] on link "Design" at bounding box center [112, 22] width 12 height 13
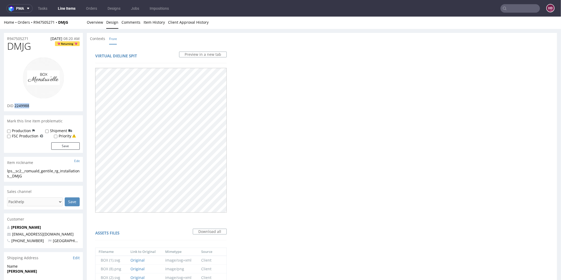
click at [45, 96] on img at bounding box center [43, 78] width 42 height 42
click at [100, 21] on link "Overview" at bounding box center [95, 22] width 16 height 13
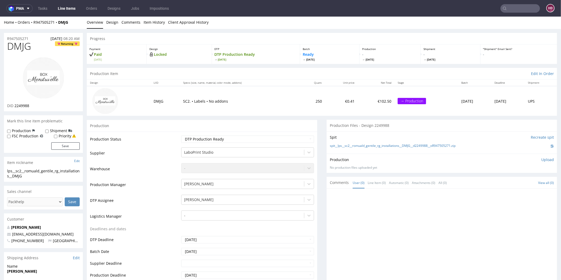
click at [544, 158] on p "Upload" at bounding box center [547, 159] width 13 height 5
click at [510, 181] on div "Add files" at bounding box center [516, 183] width 26 height 8
type input "C:\fakepath\lps__sc2__romuald_gentile_rg_installations__DMJG__d2249988__oR94750…"
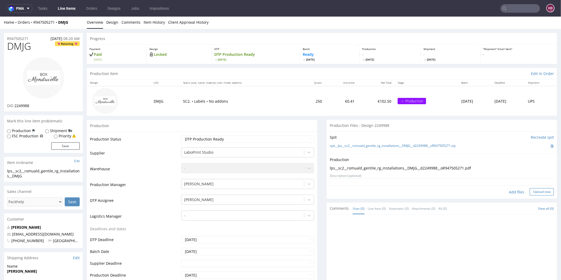
click at [530, 190] on button "Upload now" at bounding box center [542, 191] width 24 height 7
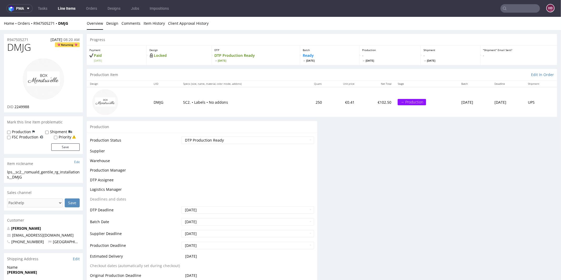
scroll to position [0, 0]
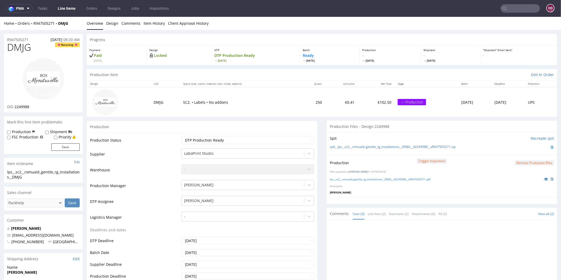
click at [67, 9] on link "Line Items" at bounding box center [67, 8] width 24 height 8
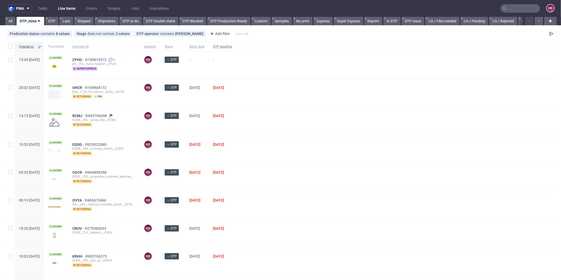
click at [232, 45] on span "DTP deadline" at bounding box center [222, 46] width 19 height 4
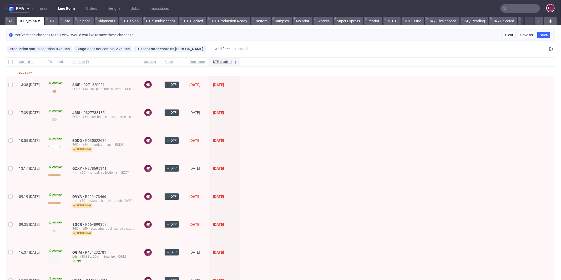
scroll to position [183, 0]
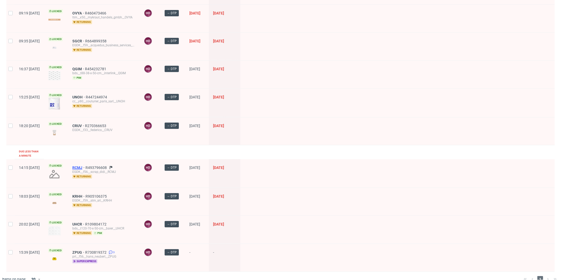
click at [85, 165] on span "RCMJ" at bounding box center [78, 167] width 13 height 4
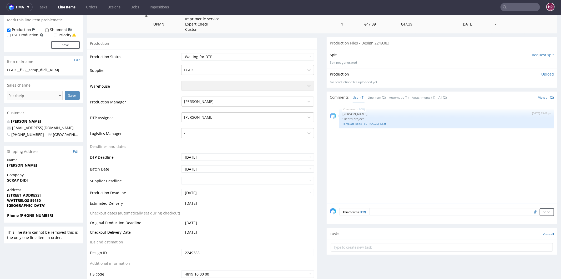
scroll to position [107, 0]
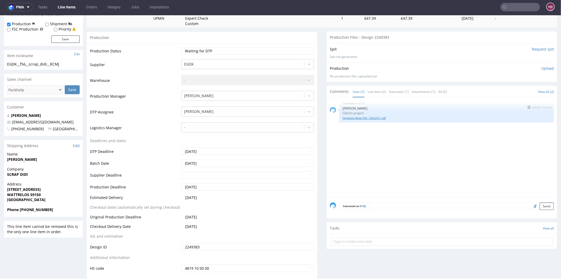
click at [353, 117] on link "Template Boite F56 - [CAL25]-1.pdf" at bounding box center [446, 118] width 208 height 4
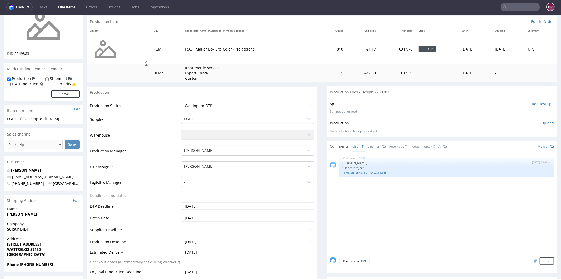
scroll to position [53, 0]
click at [222, 101] on select "Waiting for Artwork Waiting for Diecut Waiting for Mockup Waiting for DTP Waiti…" at bounding box center [247, 104] width 133 height 7
select select "dtp_in_process"
click at [181, 101] on select "Waiting for Artwork Waiting for Diecut Waiting for Mockup Waiting for DTP Waiti…" at bounding box center [247, 104] width 133 height 7
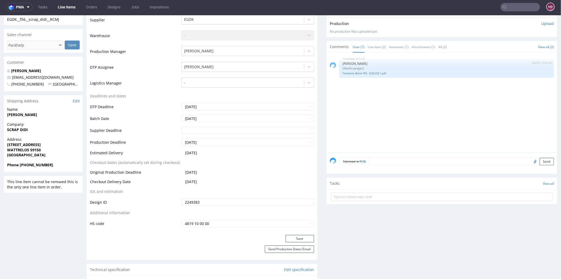
scroll to position [149, 0]
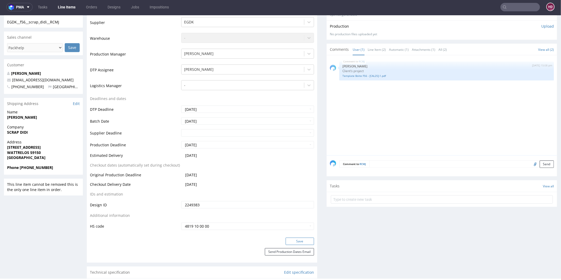
click at [306, 240] on button "Save" at bounding box center [300, 240] width 28 height 7
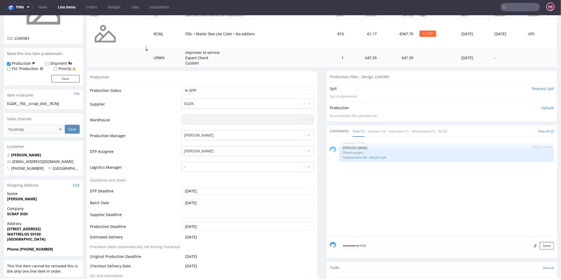
scroll to position [0, 0]
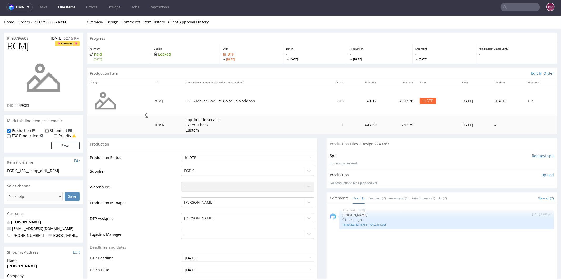
click at [69, 9] on link "Line Items" at bounding box center [67, 7] width 24 height 8
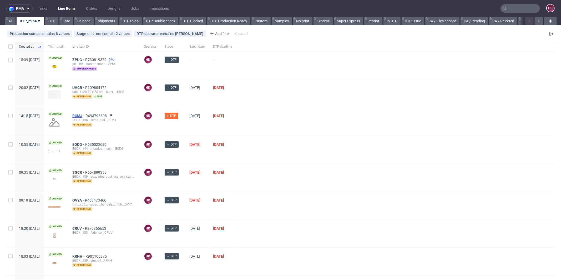
click at [85, 114] on span "RCMJ" at bounding box center [78, 116] width 13 height 4
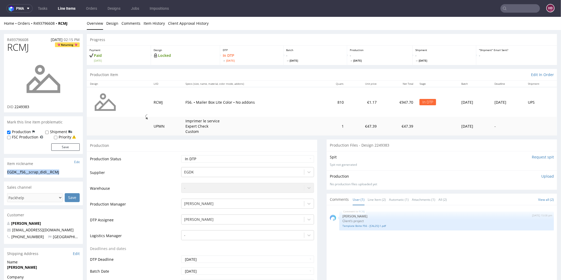
drag, startPoint x: 71, startPoint y: 173, endPoint x: 6, endPoint y: 171, distance: 65.8
click at [6, 171] on div "EGDK__f56__scrap_didi__RCMJ EGDK__f56 __scrap_didi__RCMJ Update" at bounding box center [43, 173] width 79 height 8
copy div "EGDK__f56__scrap_didi__RCMJ"
drag, startPoint x: 35, startPoint y: 39, endPoint x: 0, endPoint y: 37, distance: 34.8
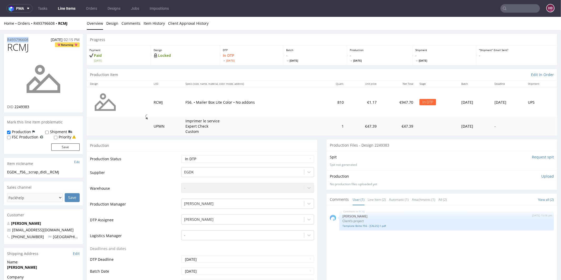
copy p "R493796608"
click at [37, 107] on div "DID 2249383" at bounding box center [43, 106] width 73 height 5
drag, startPoint x: 34, startPoint y: 107, endPoint x: 17, endPoint y: 105, distance: 17.7
click at [17, 105] on div "DID 2249383" at bounding box center [43, 106] width 73 height 5
copy div "2249383"
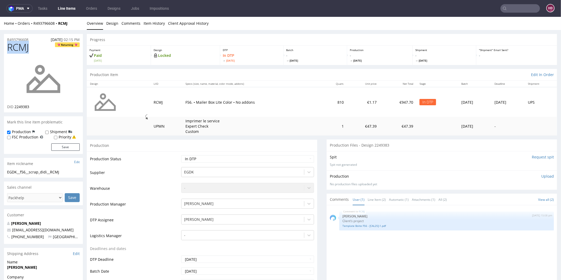
drag, startPoint x: 33, startPoint y: 47, endPoint x: 0, endPoint y: 48, distance: 32.9
copy span "RCMJ"
click at [357, 224] on link "Template Boite F56 - [CAL25]-1.pdf" at bounding box center [446, 226] width 208 height 4
click at [544, 176] on p "Upload" at bounding box center [547, 175] width 13 height 5
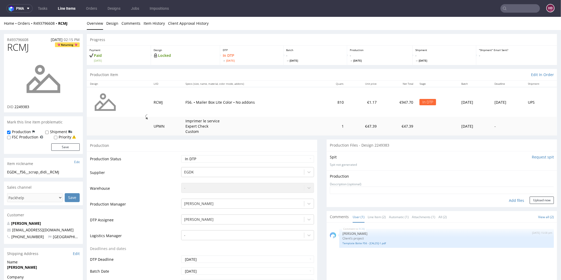
click at [541, 176] on div "Production Upload" at bounding box center [442, 175] width 224 height 5
click at [513, 198] on div "Add files" at bounding box center [516, 200] width 26 height 8
type input "C:\fakepath\EGDK__f56__scrap_didi__RCMJ__d2249383__oR493796608.pdf"
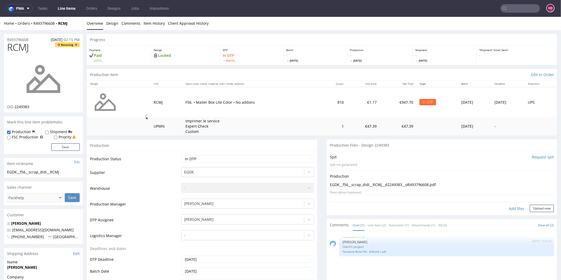
click at [530, 210] on button "Upload now" at bounding box center [542, 207] width 24 height 7
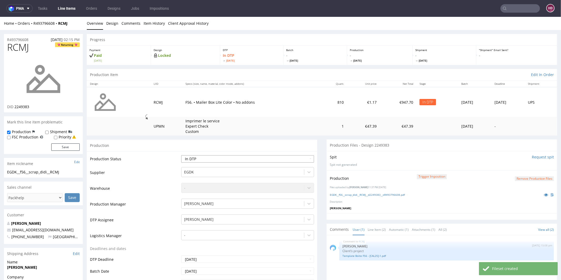
click at [203, 156] on select "Waiting for Artwork Waiting for Diecut Waiting for Mockup Waiting for DTP Waiti…" at bounding box center [247, 158] width 133 height 7
select select "dtp_production_ready"
click at [181, 155] on select "Waiting for Artwork Waiting for Diecut Waiting for Mockup Waiting for DTP Waiti…" at bounding box center [247, 158] width 133 height 7
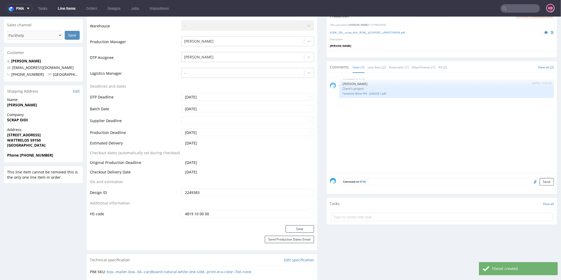
scroll to position [161, 0]
click at [286, 230] on button "Save" at bounding box center [300, 229] width 28 height 7
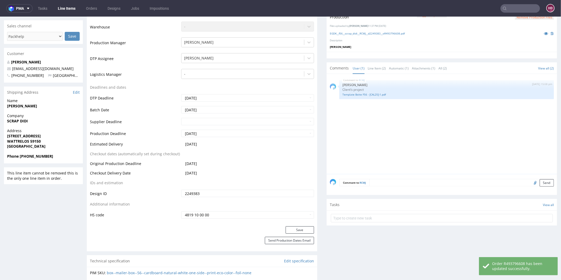
scroll to position [0, 0]
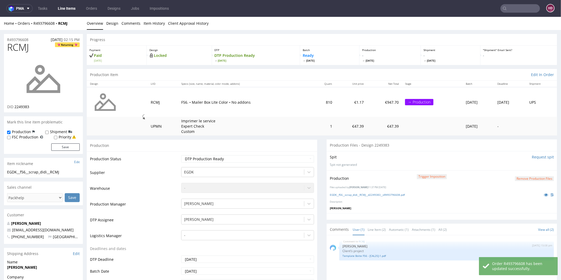
click at [361, 196] on div "EGDK__f56__scrap_didi__RCMJ__d2249383__oR493796608.pdf" at bounding box center [442, 194] width 224 height 6
click at [361, 193] on link "EGDK__f56__scrap_didi__RCMJ__d2249383__oR493796608.pdf" at bounding box center [367, 195] width 75 height 4
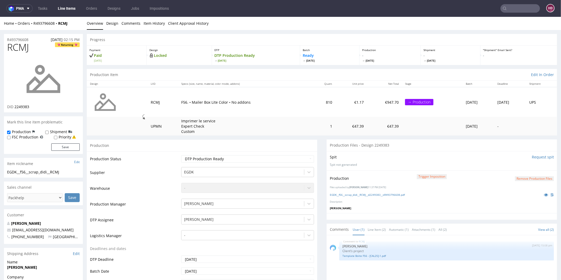
click at [67, 8] on link "Line Items" at bounding box center [67, 8] width 24 height 8
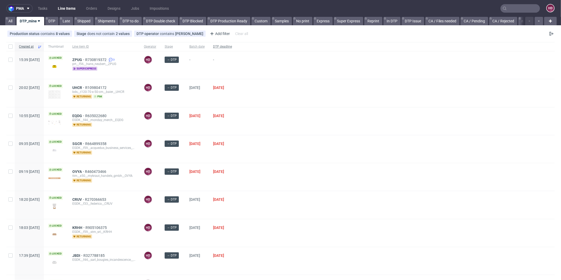
click at [232, 46] on div "DTP deadline" at bounding box center [222, 46] width 27 height 9
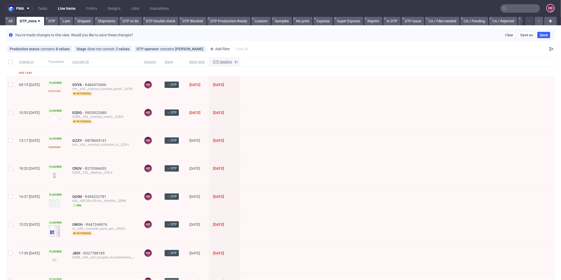
click at [232, 60] on span "DTP deadline" at bounding box center [222, 62] width 19 height 4
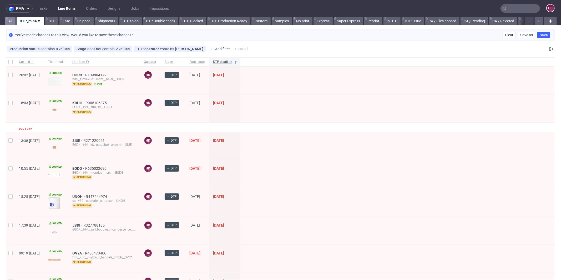
click at [7, 20] on icon at bounding box center [7, 18] width 2 height 4
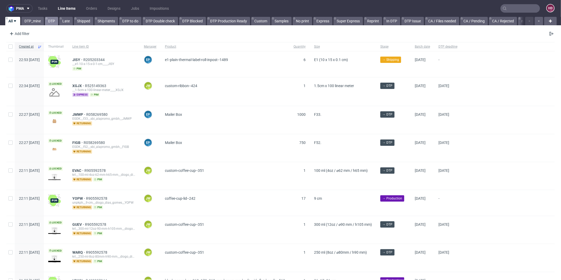
click at [58, 22] on link "DTP" at bounding box center [51, 21] width 13 height 8
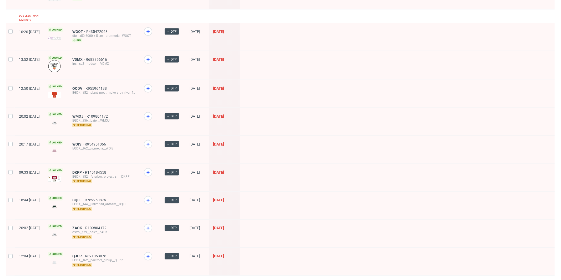
scroll to position [643, 0]
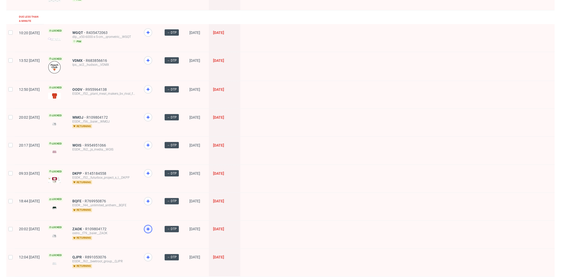
click at [151, 226] on icon at bounding box center [148, 229] width 6 height 6
click at [85, 255] on span "QJPR" at bounding box center [78, 257] width 13 height 4
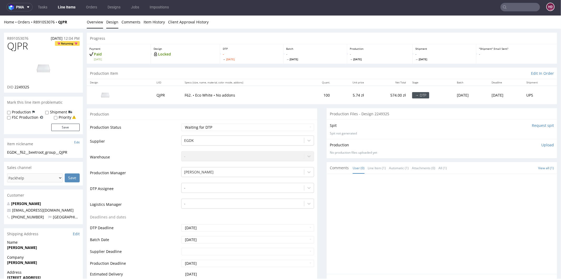
click at [114, 22] on link "Design" at bounding box center [112, 21] width 12 height 13
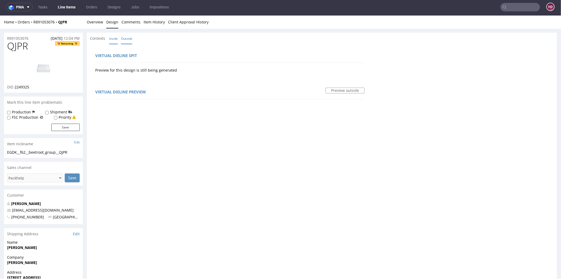
click at [114, 38] on link "Inside" at bounding box center [113, 38] width 9 height 11
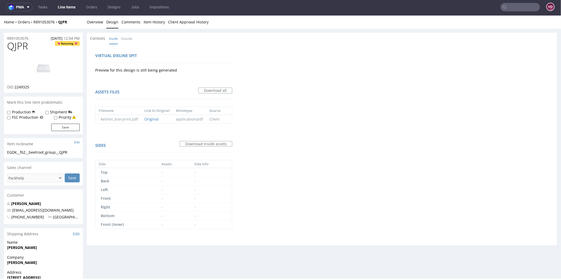
click at [74, 11] on nav "pma Tasks Line Items Orders Designs Jobs Impositions HD" at bounding box center [280, 7] width 561 height 17
click at [68, 7] on link "Line Items" at bounding box center [67, 7] width 24 height 8
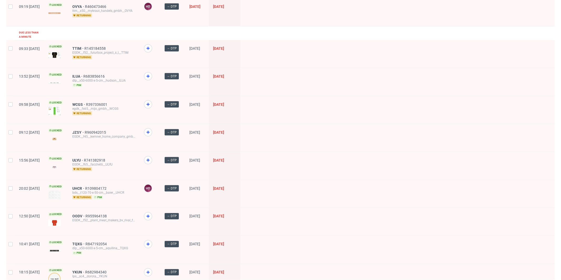
scroll to position [638, 0]
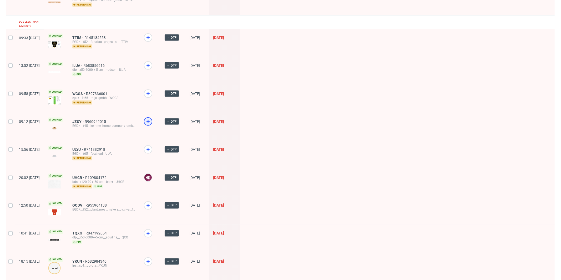
click at [151, 118] on icon at bounding box center [148, 121] width 6 height 6
click at [151, 62] on icon at bounding box center [148, 65] width 6 height 6
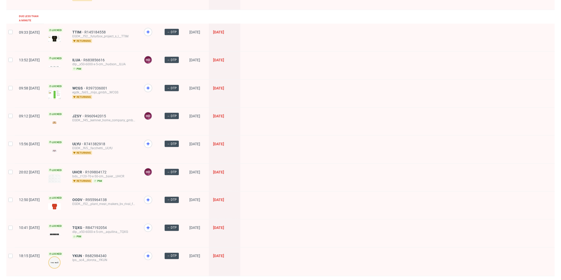
scroll to position [644, 0]
click at [151, 252] on icon at bounding box center [148, 255] width 6 height 6
click at [498, 280] on span "2" at bounding box center [501, 283] width 6 height 6
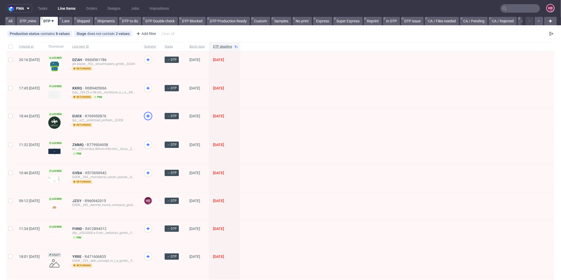
click at [150, 117] on use at bounding box center [147, 115] width 3 height 3
click at [151, 88] on icon at bounding box center [148, 88] width 6 height 6
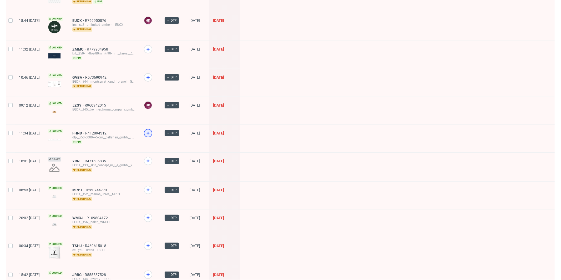
click at [152, 133] on div at bounding box center [148, 133] width 8 height 8
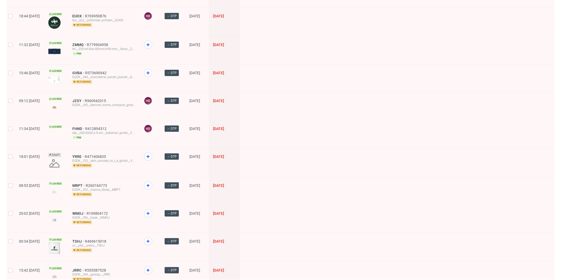
scroll to position [186, 0]
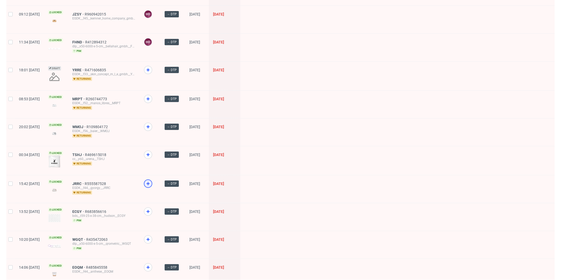
click at [152, 180] on div at bounding box center [148, 183] width 8 height 8
click at [151, 153] on icon at bounding box center [148, 154] width 6 height 6
click at [152, 128] on div at bounding box center [148, 127] width 8 height 8
click at [152, 100] on div at bounding box center [148, 99] width 8 height 8
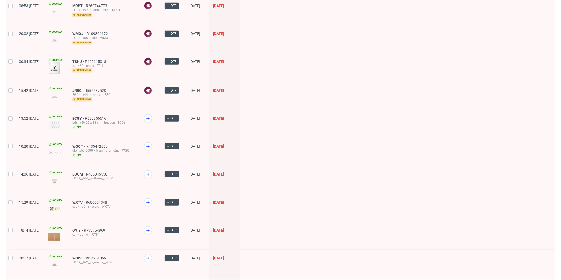
scroll to position [308, 0]
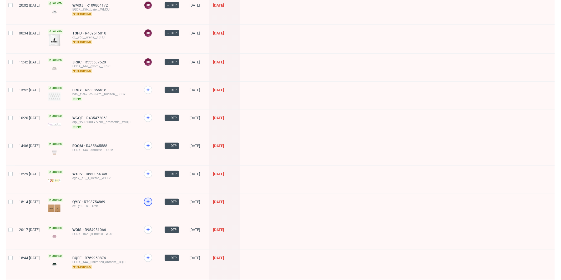
click at [150, 200] on use at bounding box center [147, 201] width 3 height 3
click at [151, 143] on icon at bounding box center [148, 146] width 6 height 6
click at [152, 90] on div at bounding box center [148, 90] width 8 height 8
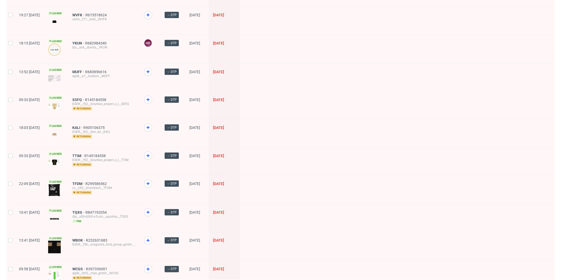
scroll to position [624, 0]
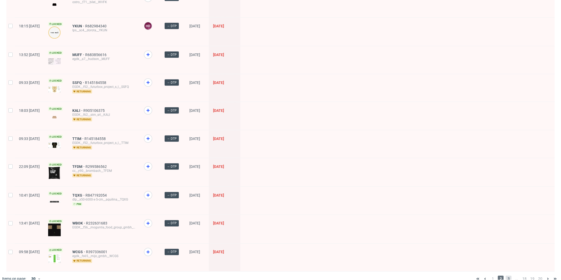
click at [506, 276] on span "3" at bounding box center [509, 279] width 6 height 6
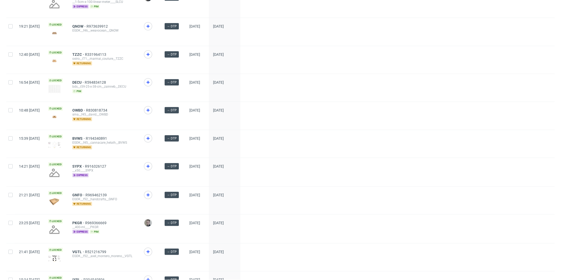
scroll to position [307, 0]
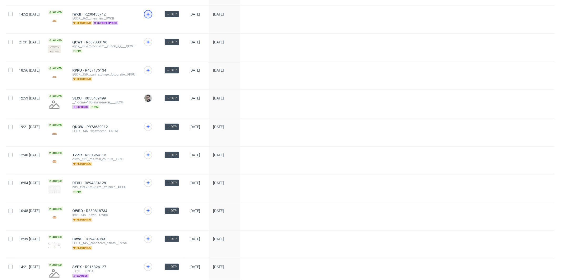
click at [151, 11] on icon at bounding box center [148, 14] width 6 height 6
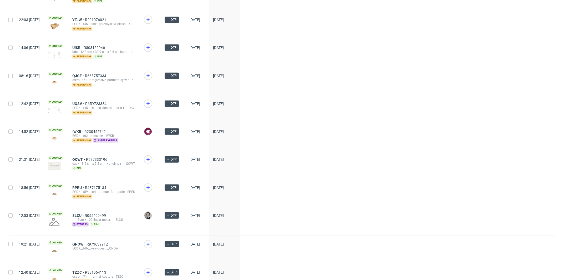
scroll to position [199, 0]
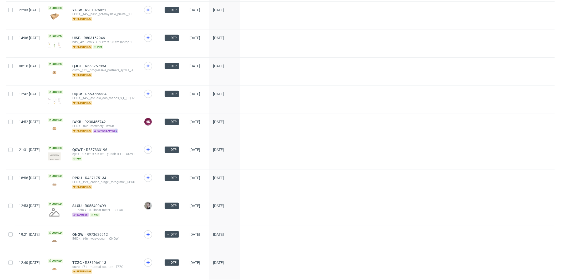
click at [118, 129] on span "super express" at bounding box center [105, 131] width 25 height 4
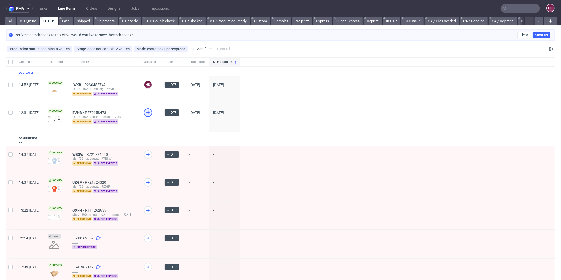
click at [151, 110] on icon at bounding box center [148, 112] width 6 height 6
click at [85, 111] on span "EVHB" at bounding box center [78, 112] width 13 height 4
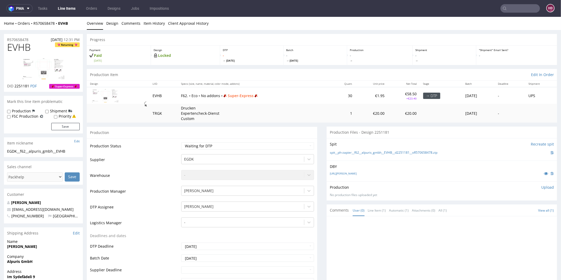
click at [59, 8] on link "Line Items" at bounding box center [67, 8] width 24 height 8
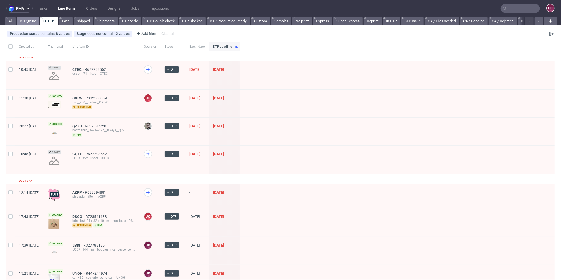
click at [28, 21] on link "DTP_mine" at bounding box center [28, 21] width 23 height 8
